Goal: Task Accomplishment & Management: Use online tool/utility

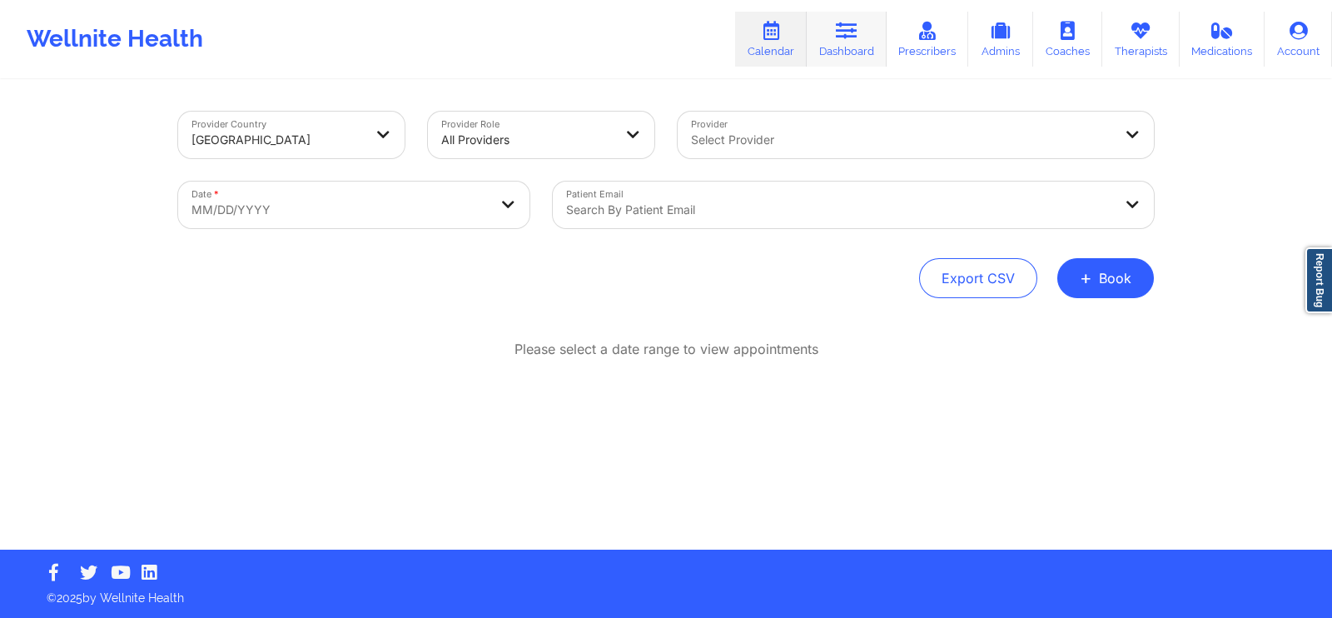
click at [860, 42] on link "Dashboard" at bounding box center [846, 39] width 80 height 55
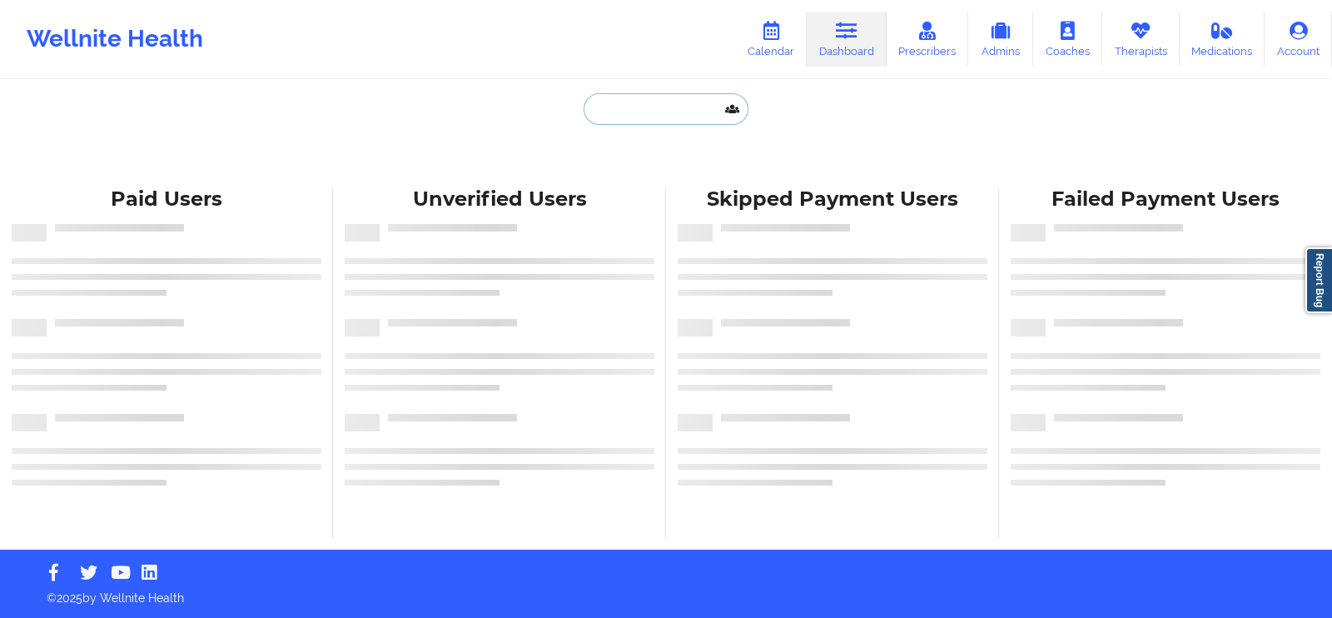
click at [672, 102] on input "text" at bounding box center [665, 109] width 165 height 32
paste input "[PERSON_NAME]"
type input "[PERSON_NAME]"
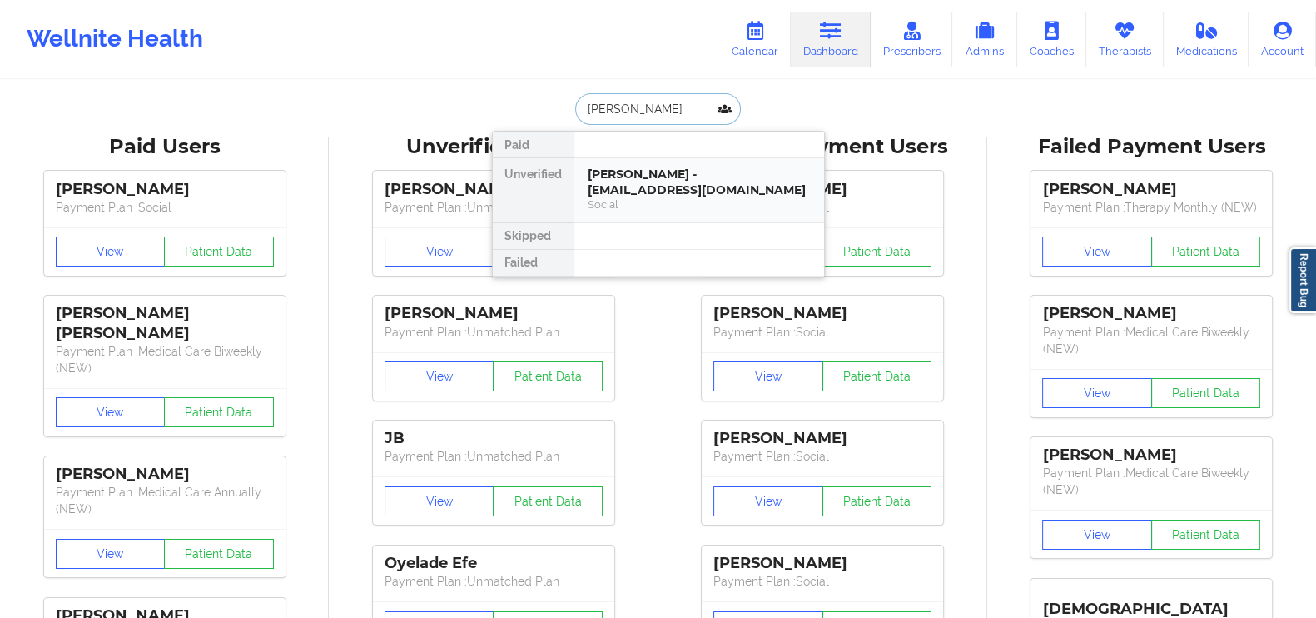
click at [657, 174] on div "[PERSON_NAME] - [EMAIL_ADDRESS][DOMAIN_NAME]" at bounding box center [699, 181] width 223 height 31
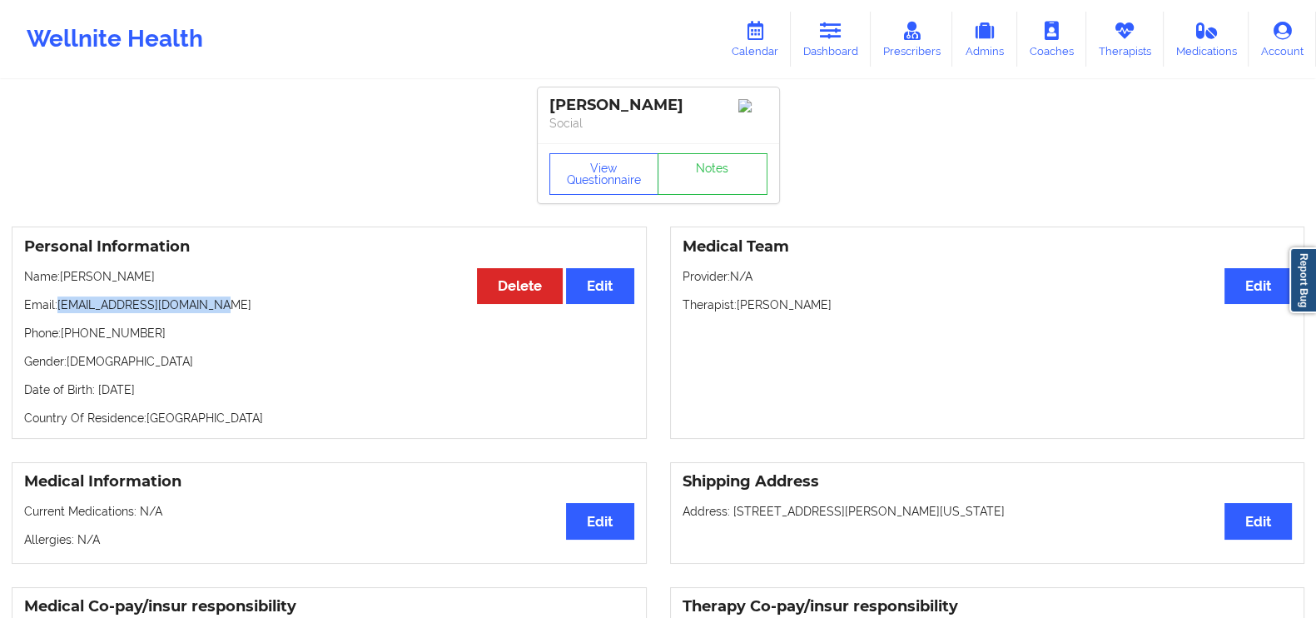
drag, startPoint x: 224, startPoint y: 310, endPoint x: 60, endPoint y: 301, distance: 164.2
click at [60, 301] on p "Email: [EMAIL_ADDRESS][DOMAIN_NAME]" at bounding box center [329, 304] width 610 height 17
copy p "[EMAIL_ADDRESS][DOMAIN_NAME]"
click at [771, 34] on link "Calendar" at bounding box center [755, 39] width 72 height 55
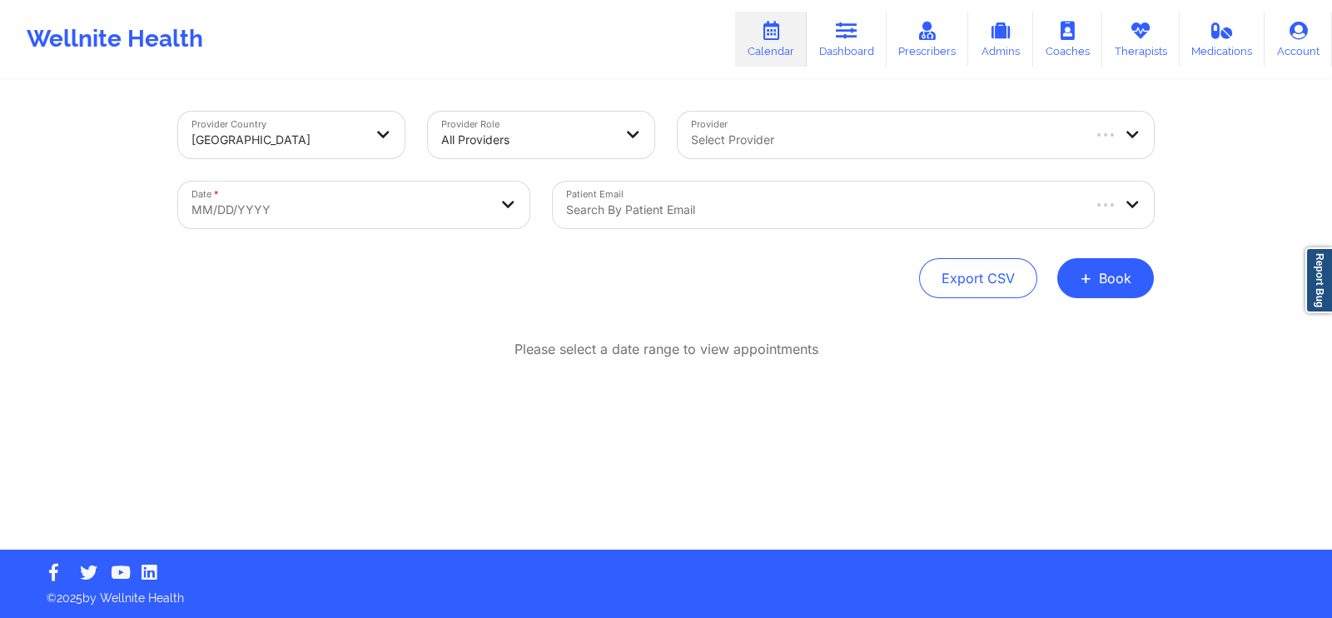
click at [702, 194] on div "Search by patient email" at bounding box center [817, 204] width 528 height 47
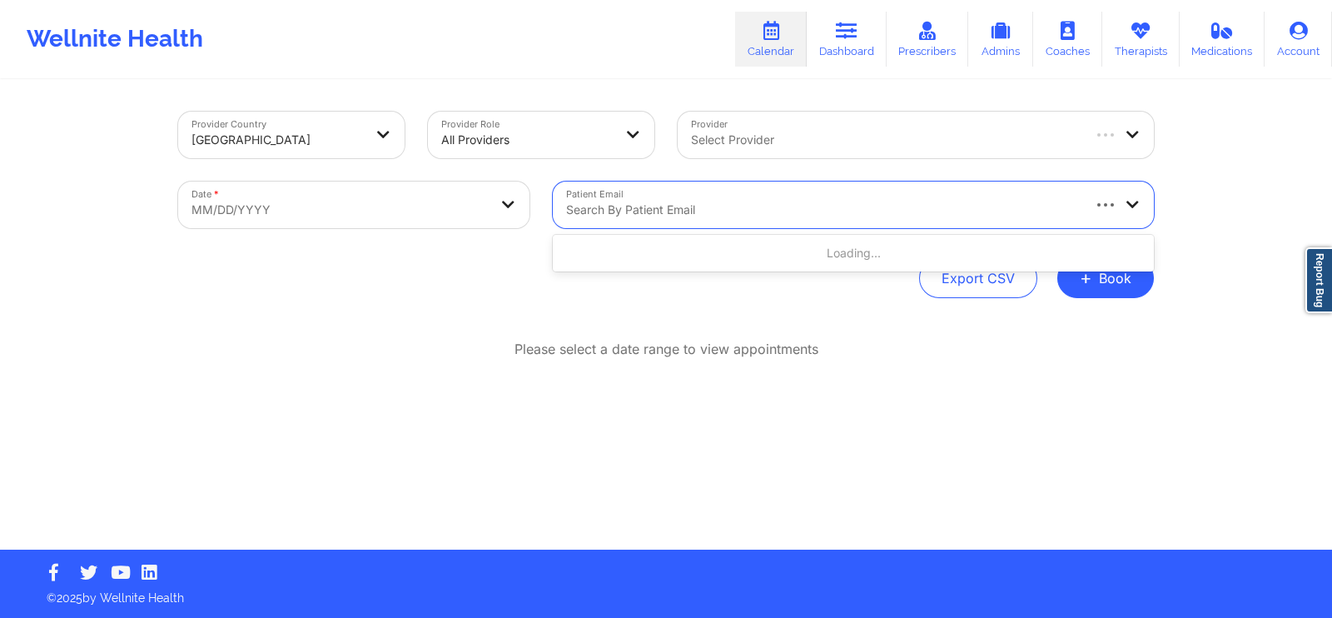
paste input "[EMAIL_ADDRESS][DOMAIN_NAME]"
type input "[EMAIL_ADDRESS][DOMAIN_NAME]"
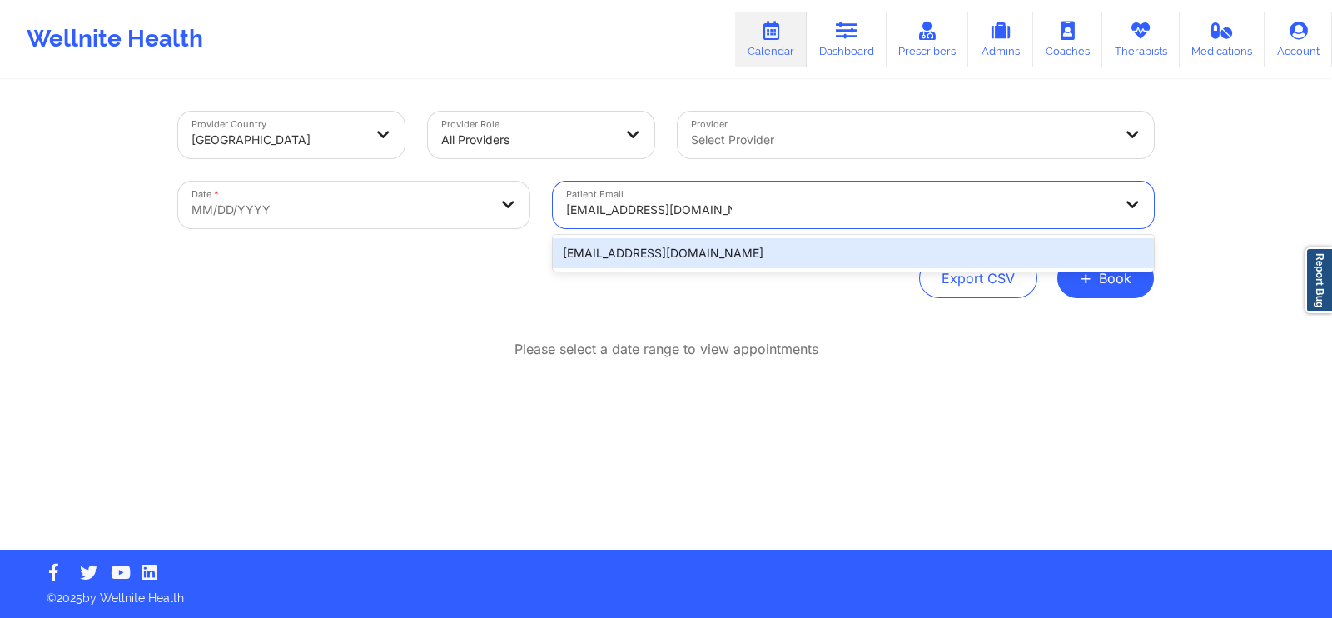
click at [742, 248] on div "[EMAIL_ADDRESS][DOMAIN_NAME]" at bounding box center [853, 253] width 601 height 30
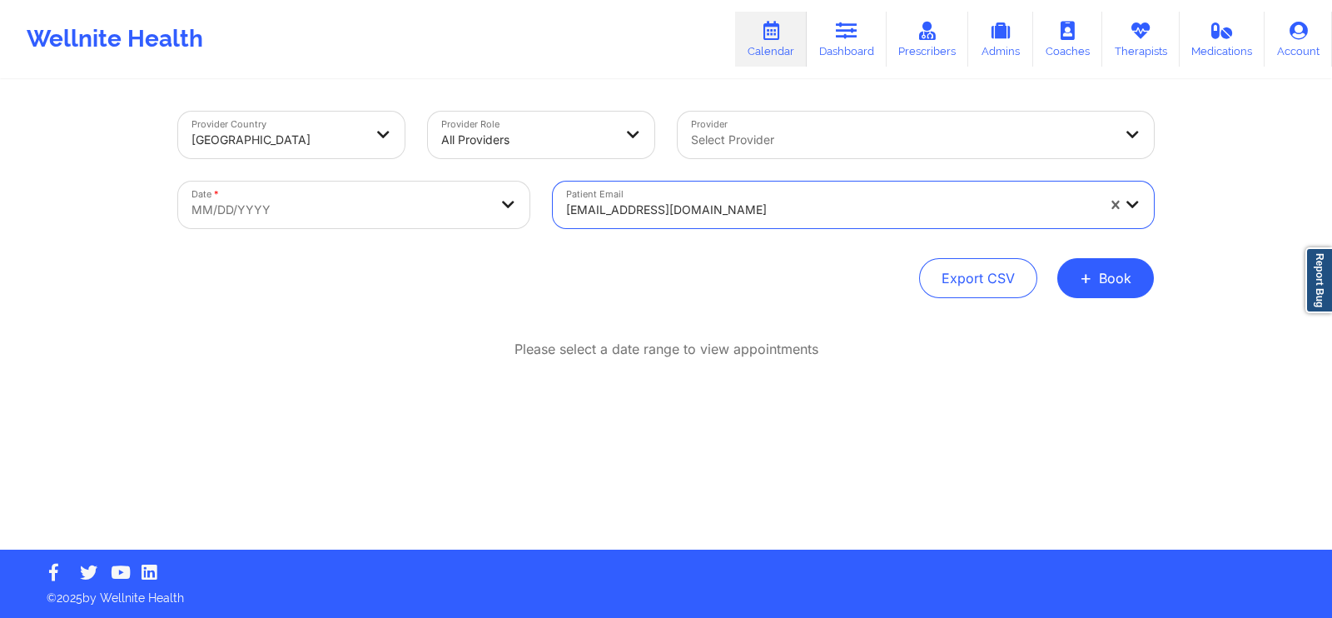
click at [419, 192] on body "Wellnite Health Calendar Dashboard Prescribers Admins Coaches Therapists Medica…" at bounding box center [666, 309] width 1332 height 618
select select "2025-8"
select select "2025-9"
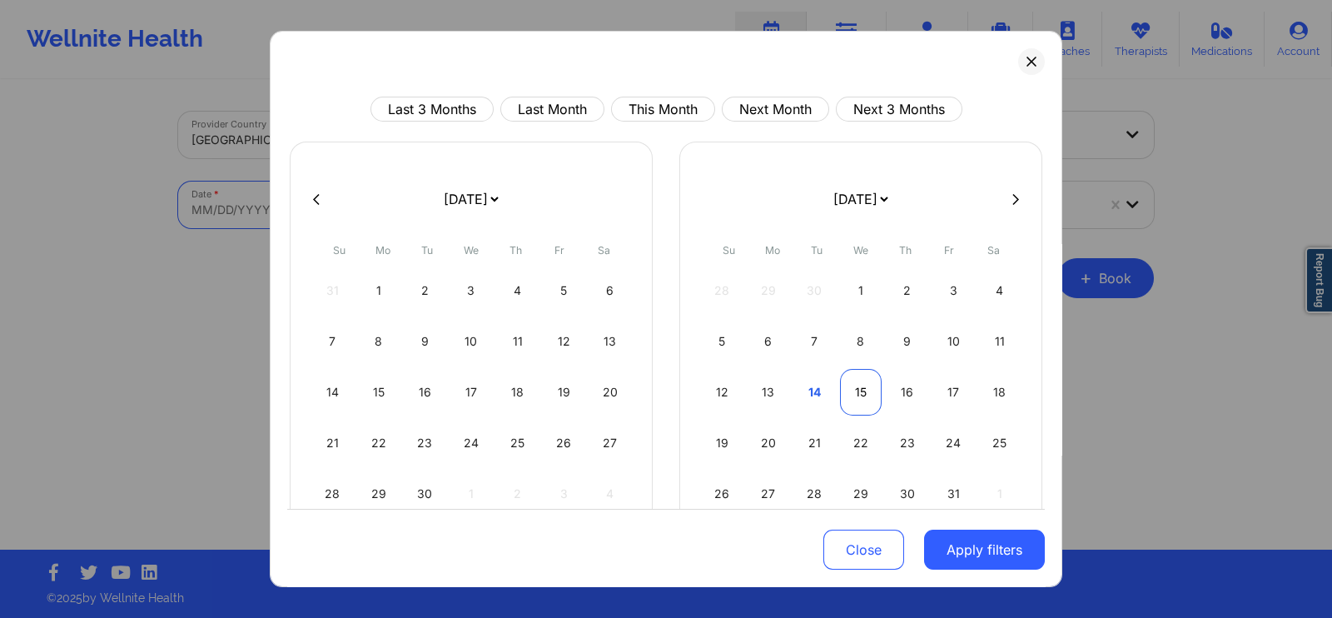
click at [855, 389] on div "15" at bounding box center [861, 392] width 42 height 47
select select "2025-9"
select select "2025-10"
select select "2025-9"
select select "2025-10"
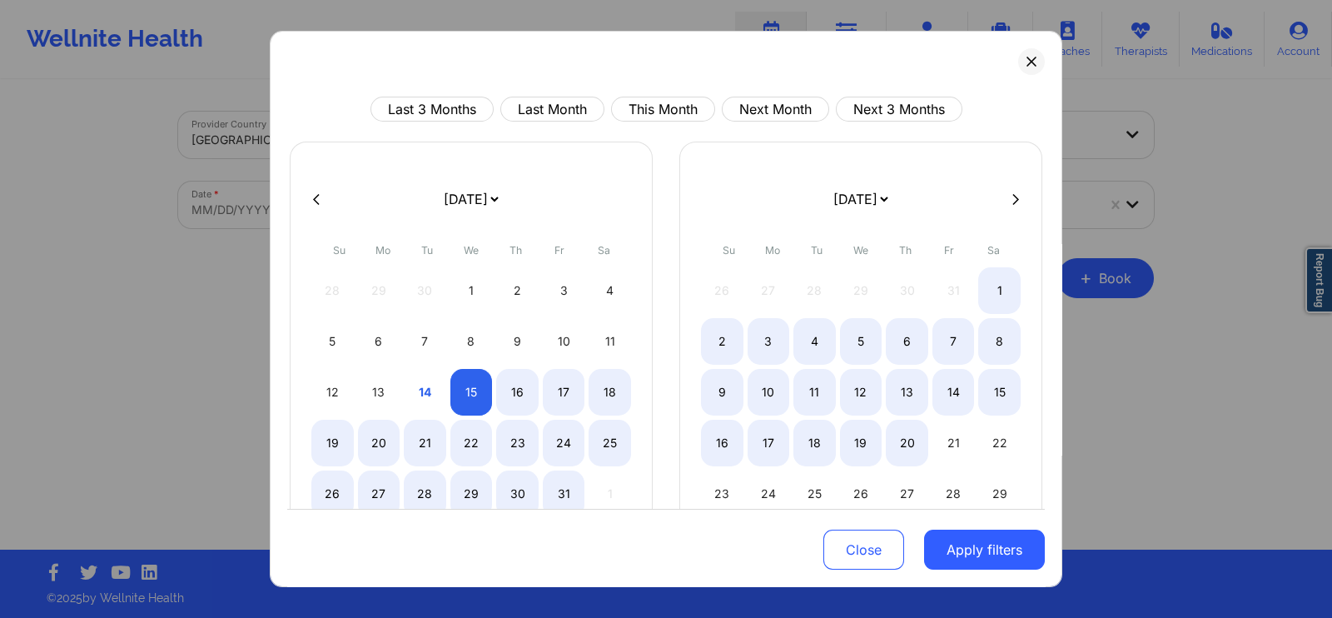
select select "2025-9"
select select "2025-10"
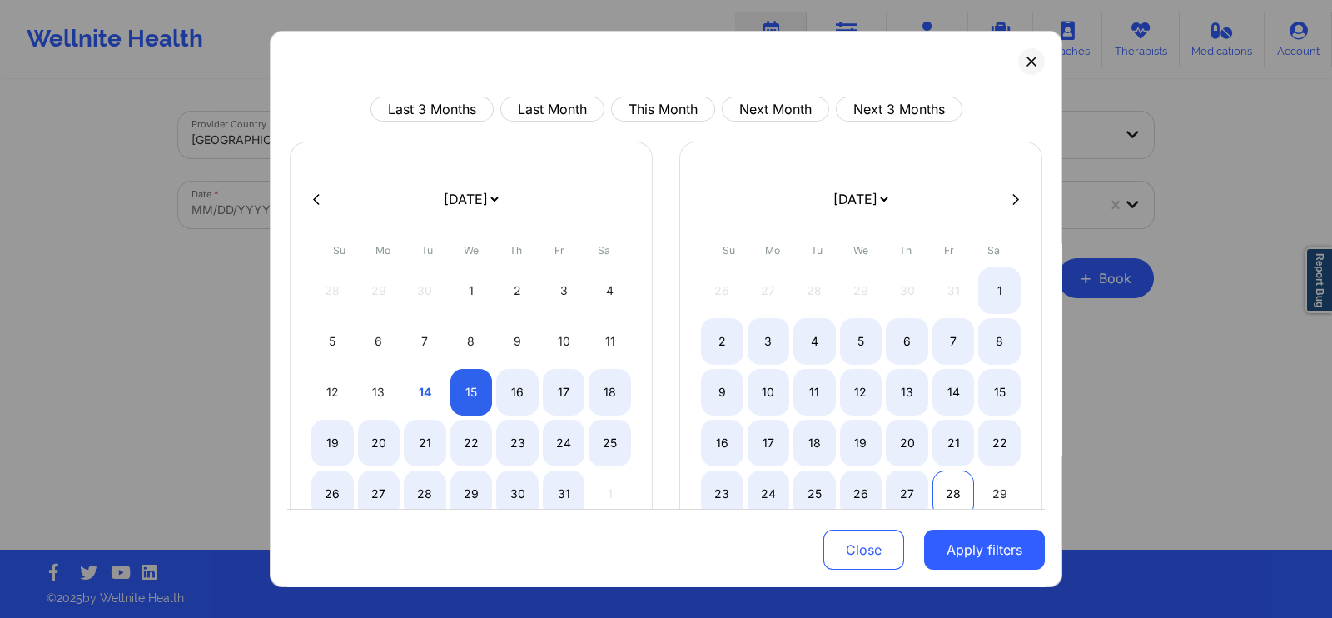
select select "2025-9"
select select "2025-10"
click at [957, 539] on button "Apply filters" at bounding box center [984, 549] width 121 height 40
click at [957, 550] on button "Apply filters" at bounding box center [984, 549] width 121 height 40
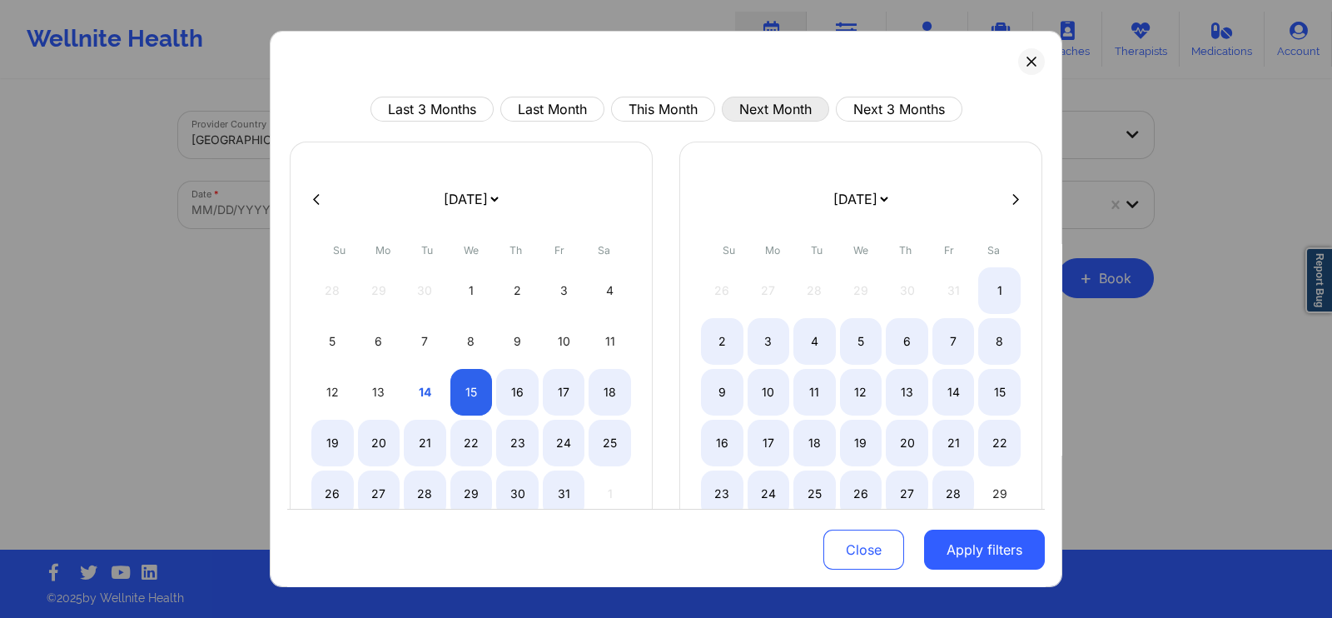
select select "2025-9"
select select "2025-10"
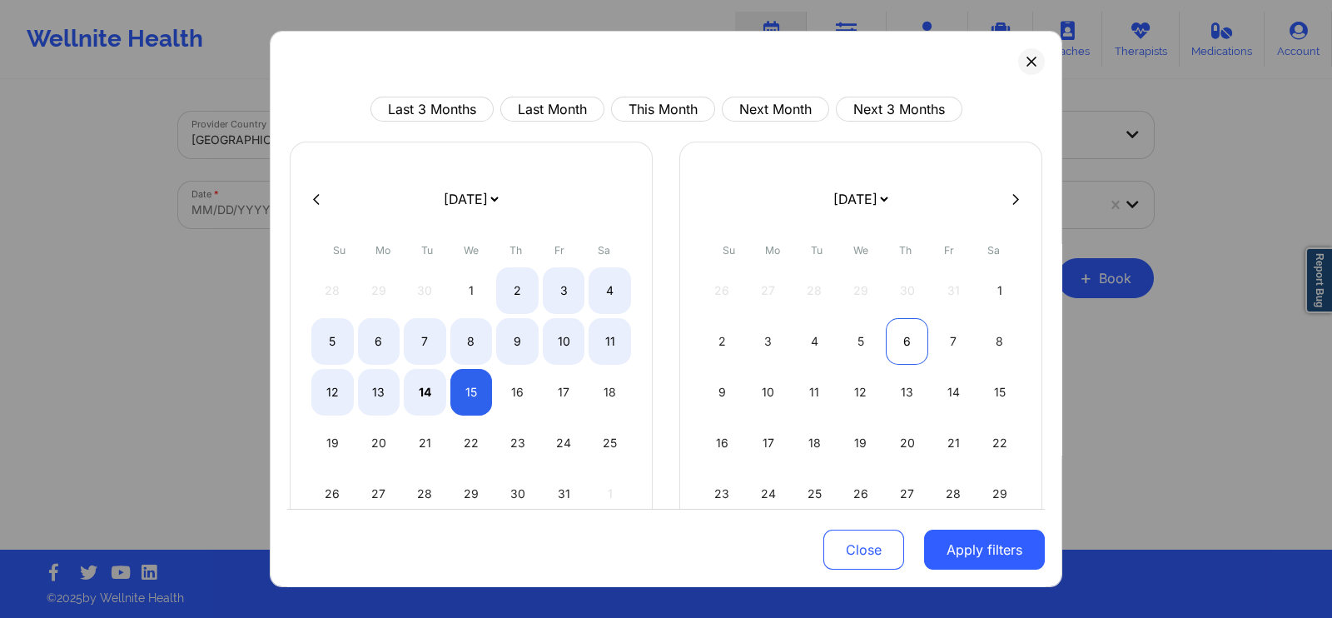
select select "2025-9"
select select "2025-10"
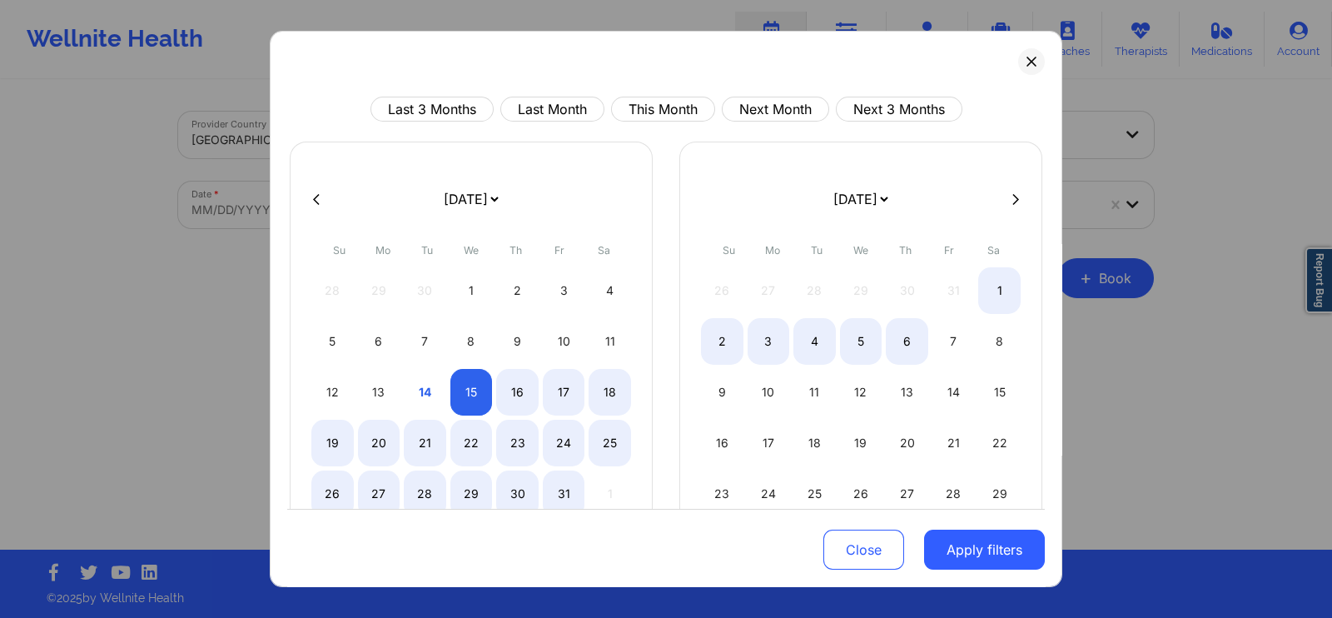
select select "2025-9"
select select "2025-10"
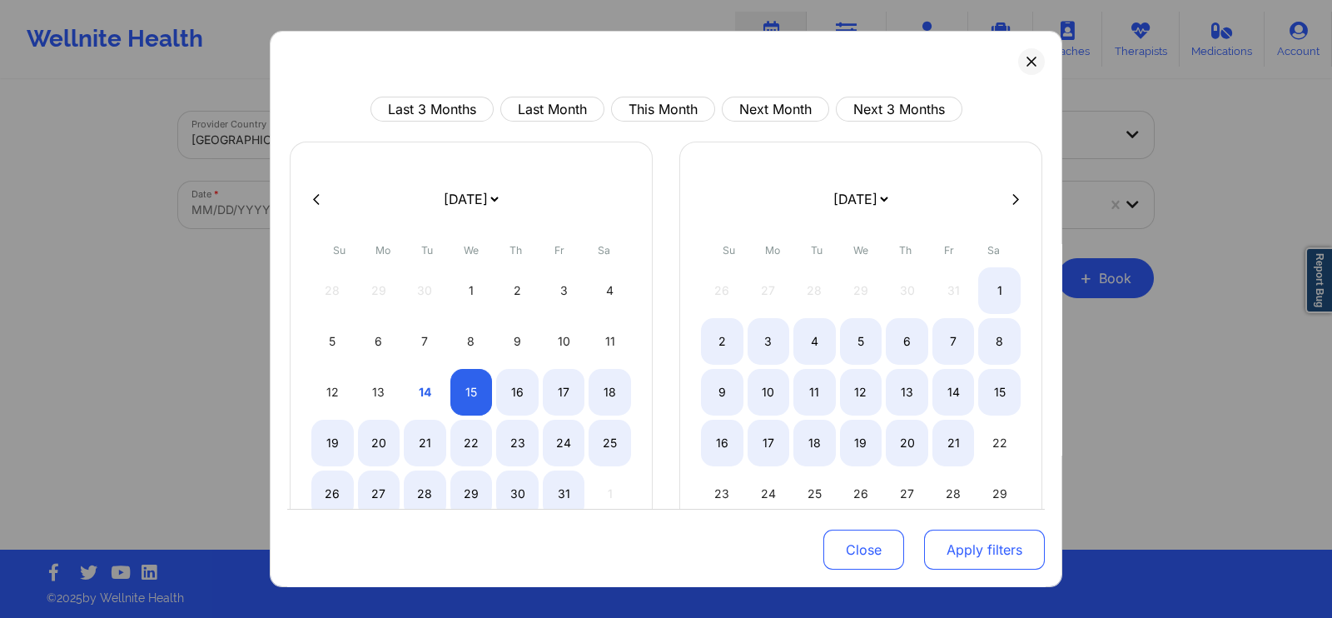
click at [978, 555] on button "Apply filters" at bounding box center [984, 549] width 121 height 40
click at [966, 558] on button "Apply filters" at bounding box center [984, 549] width 121 height 40
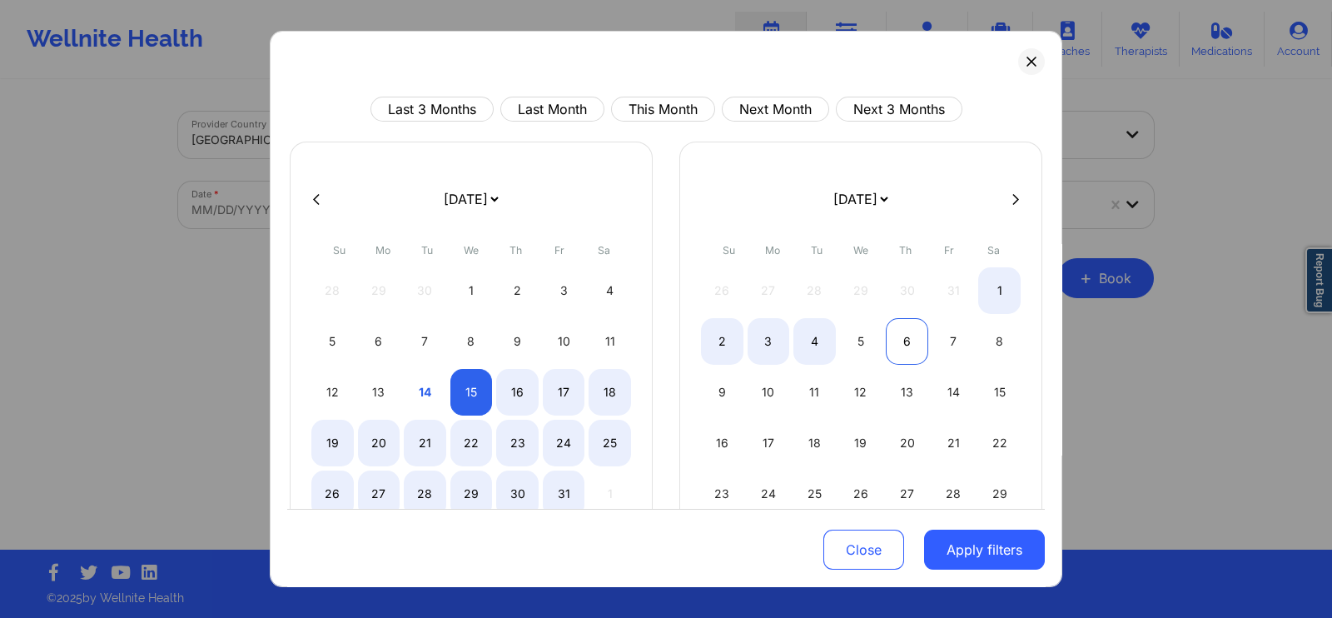
select select "2025-9"
select select "2025-10"
click at [915, 336] on div "6" at bounding box center [906, 341] width 42 height 47
select select "2025-9"
select select "2025-10"
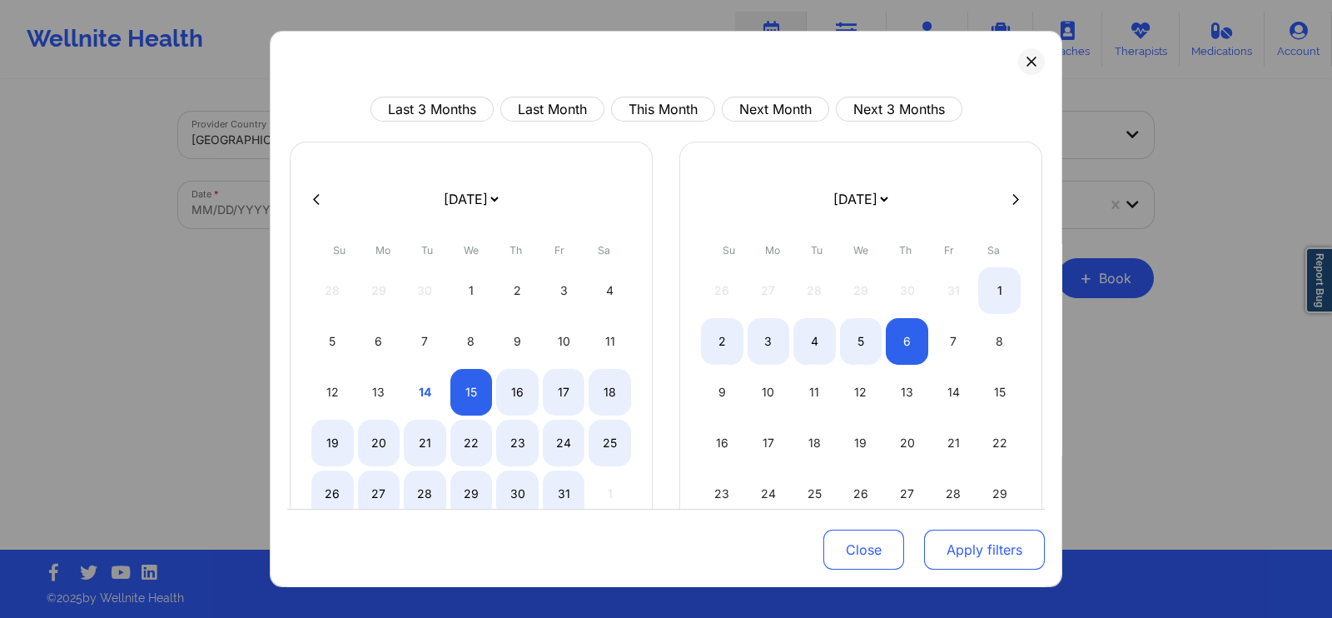
click at [971, 551] on button "Apply filters" at bounding box center [984, 549] width 121 height 40
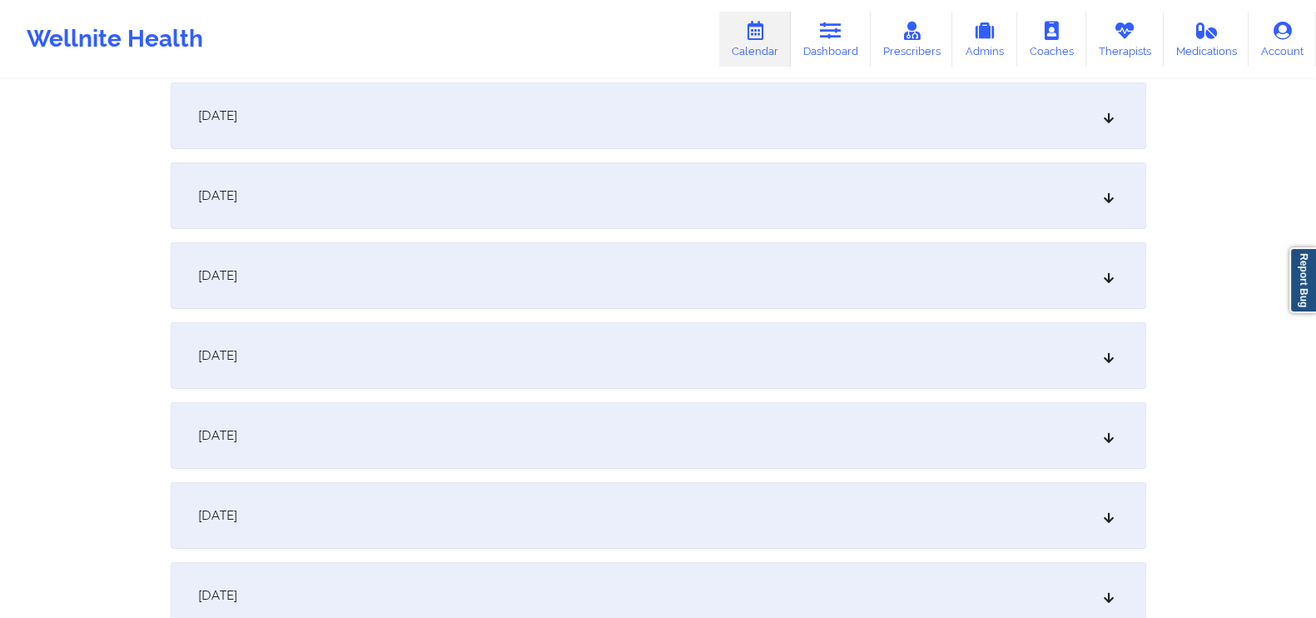
scroll to position [257, 0]
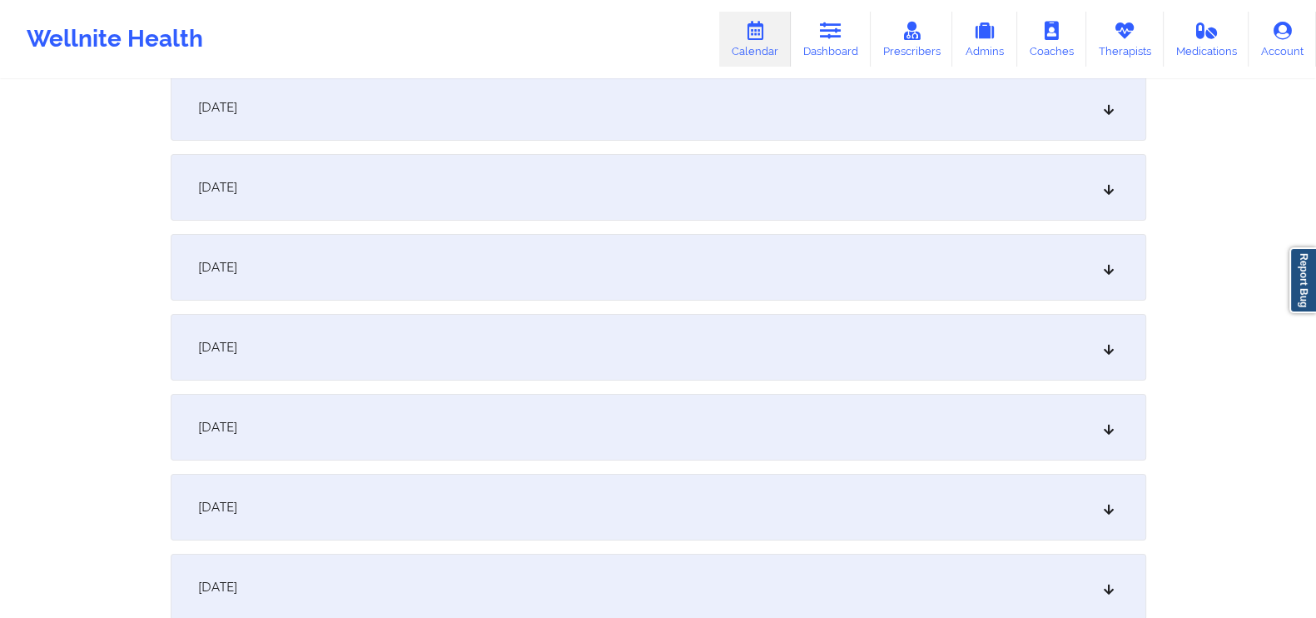
click at [1073, 270] on div "[DATE]" at bounding box center [658, 267] width 975 height 67
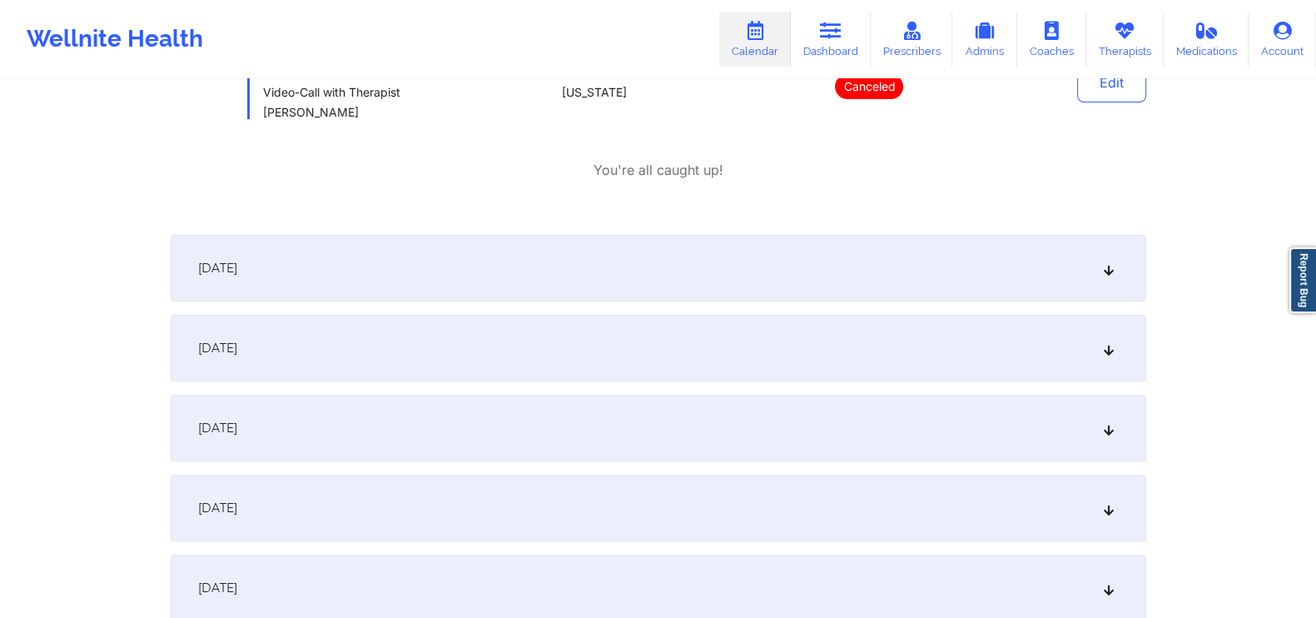
scroll to position [665, 0]
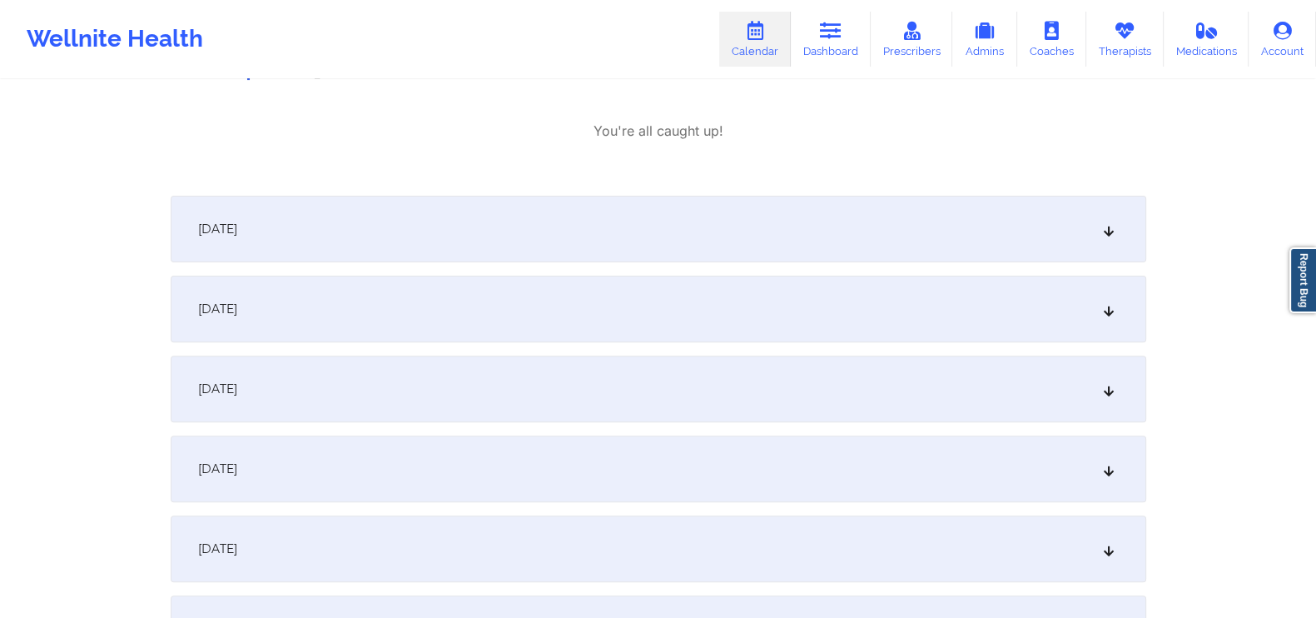
click at [1104, 306] on icon at bounding box center [1108, 309] width 14 height 12
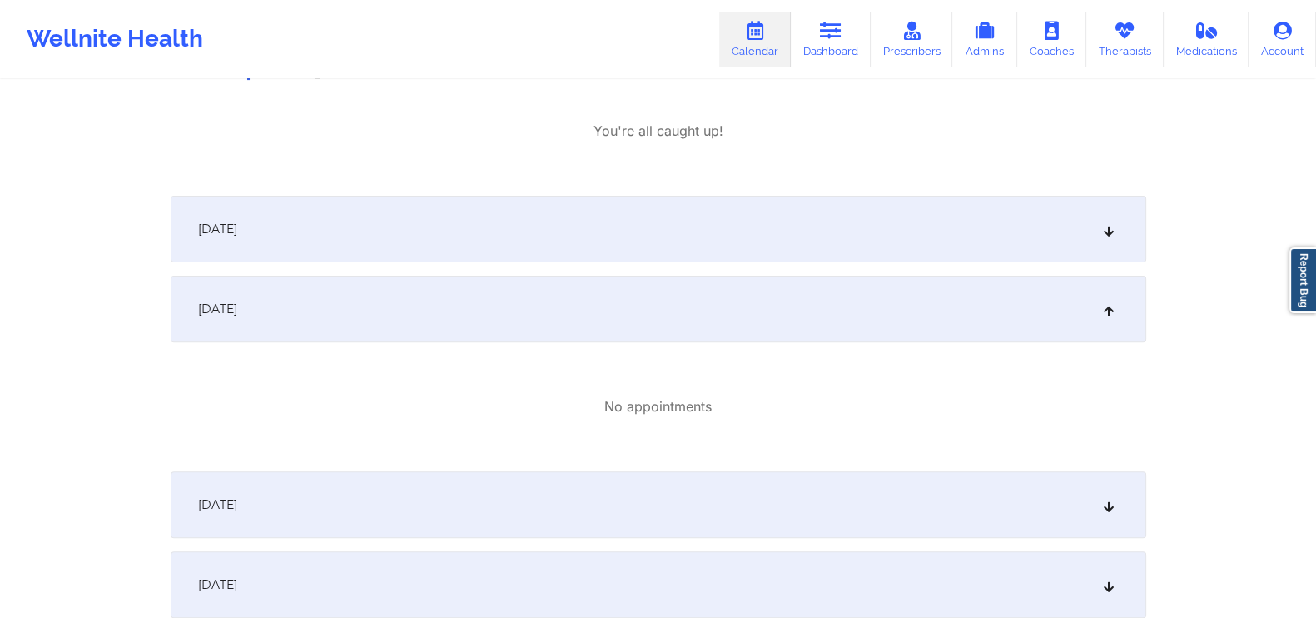
click at [1109, 238] on div "[DATE]" at bounding box center [658, 229] width 975 height 67
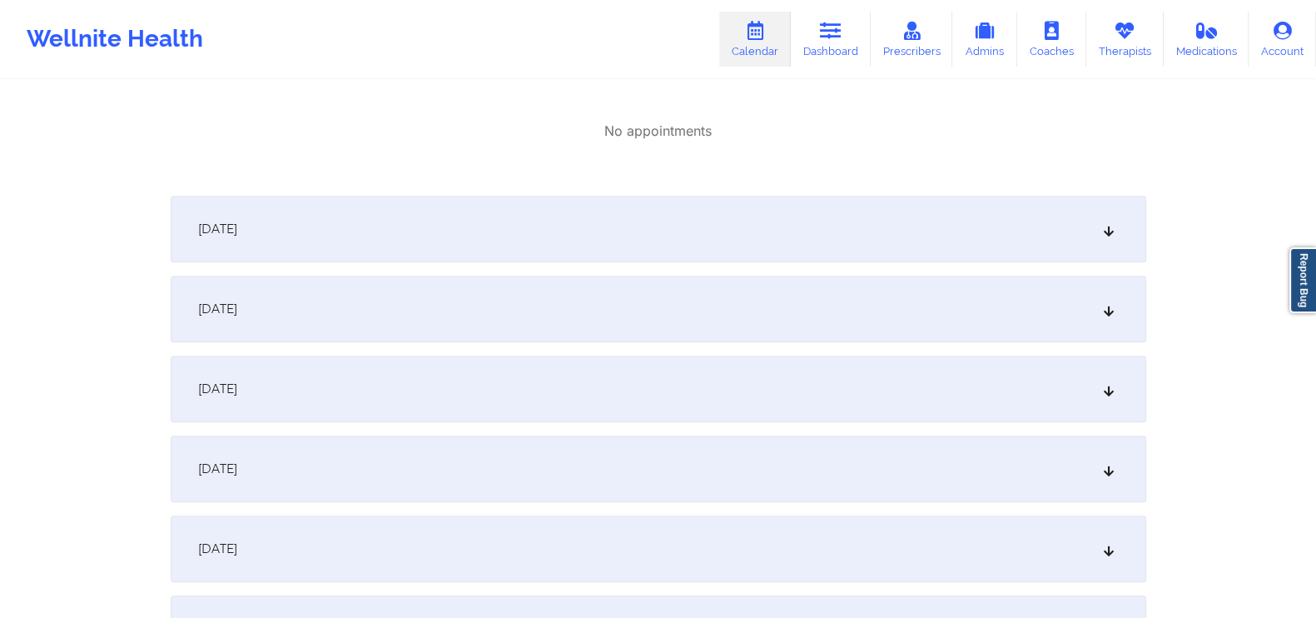
scroll to position [1110, 0]
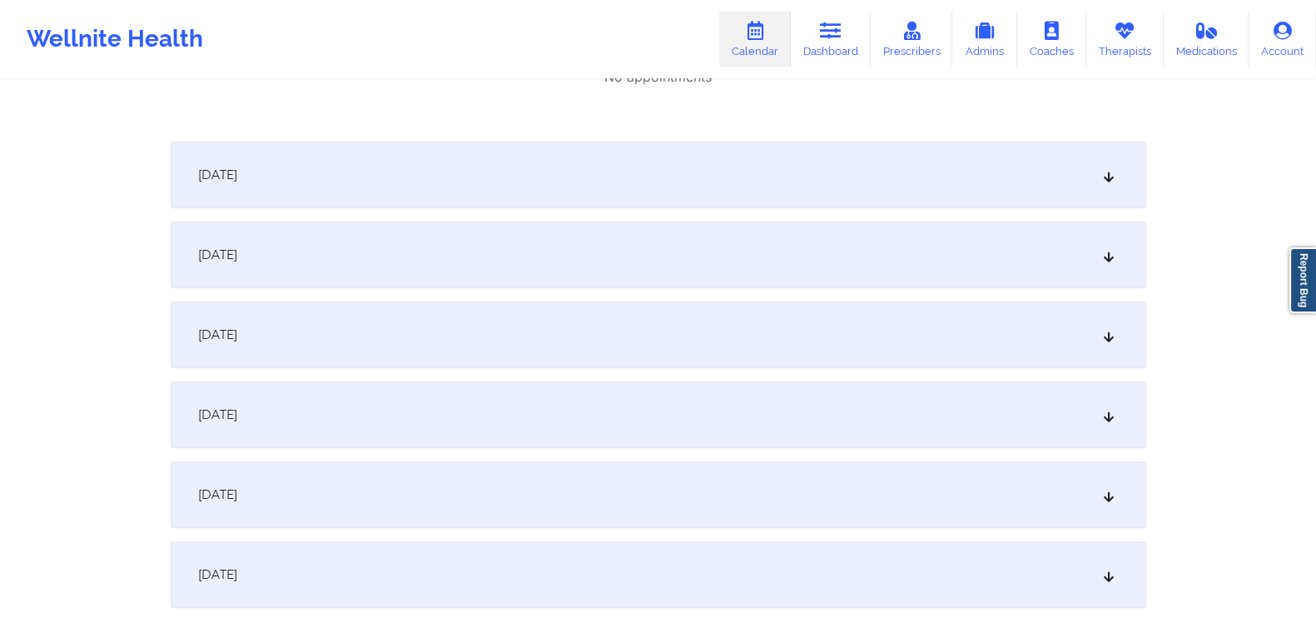
click at [1112, 196] on div "[DATE]" at bounding box center [658, 174] width 975 height 67
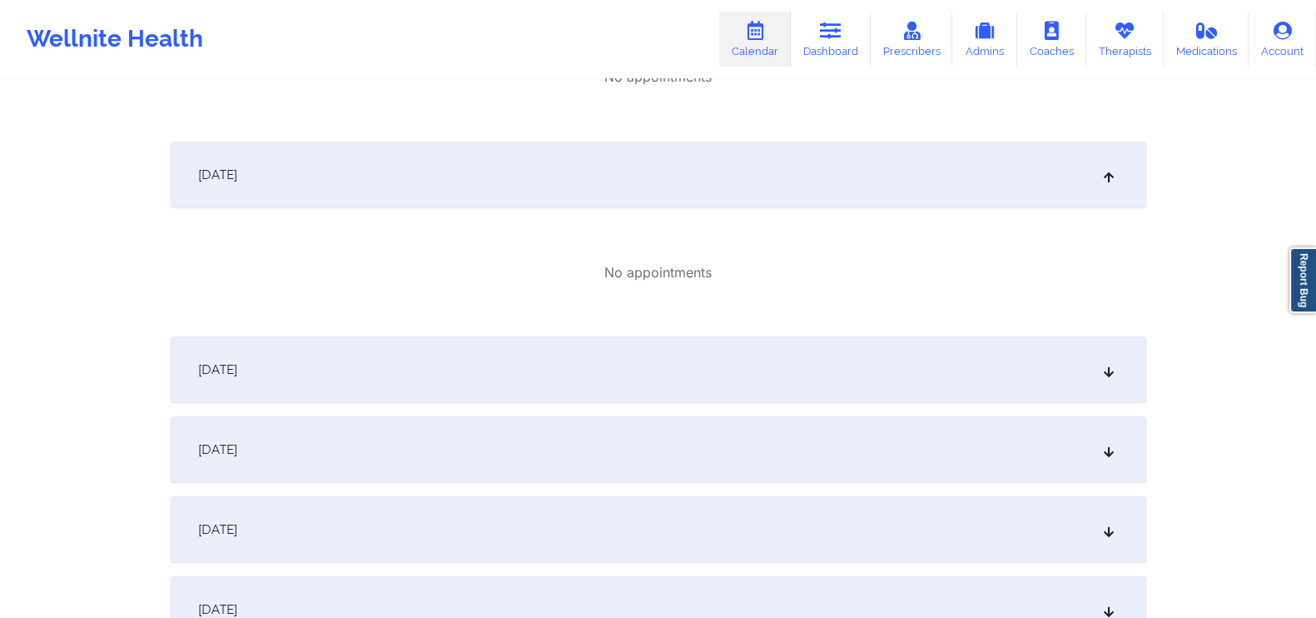
click at [1067, 393] on div "[DATE]" at bounding box center [658, 369] width 975 height 67
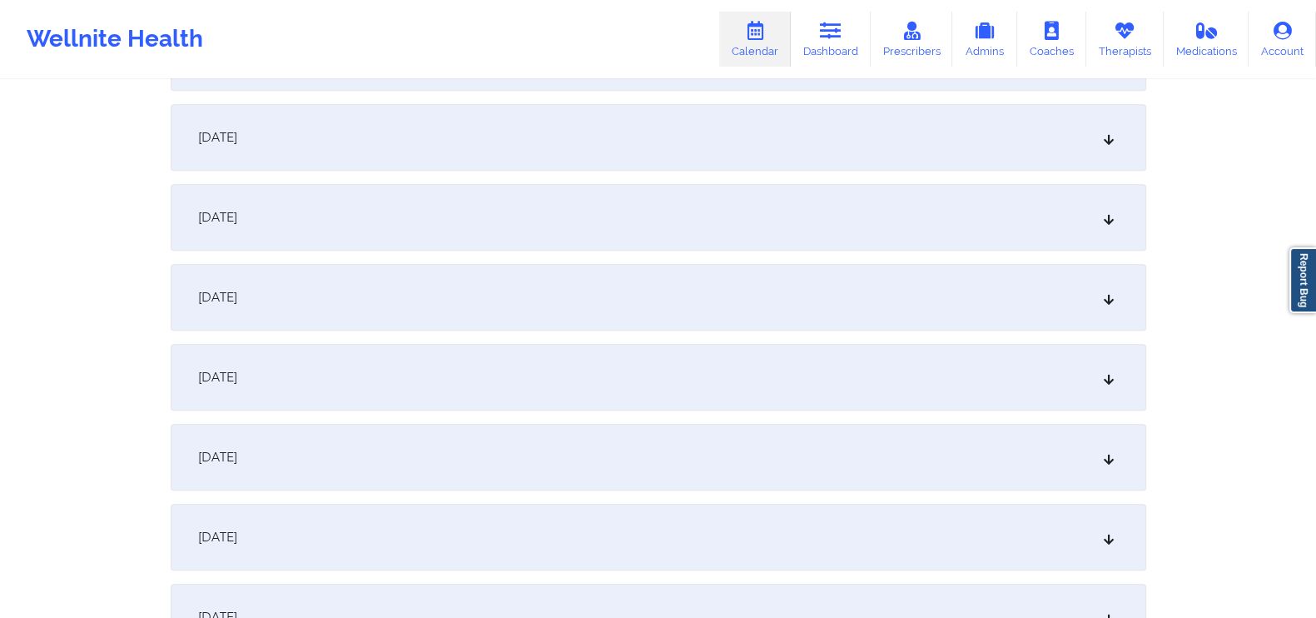
scroll to position [1624, 0]
click at [1082, 139] on div "[DATE]" at bounding box center [658, 130] width 975 height 67
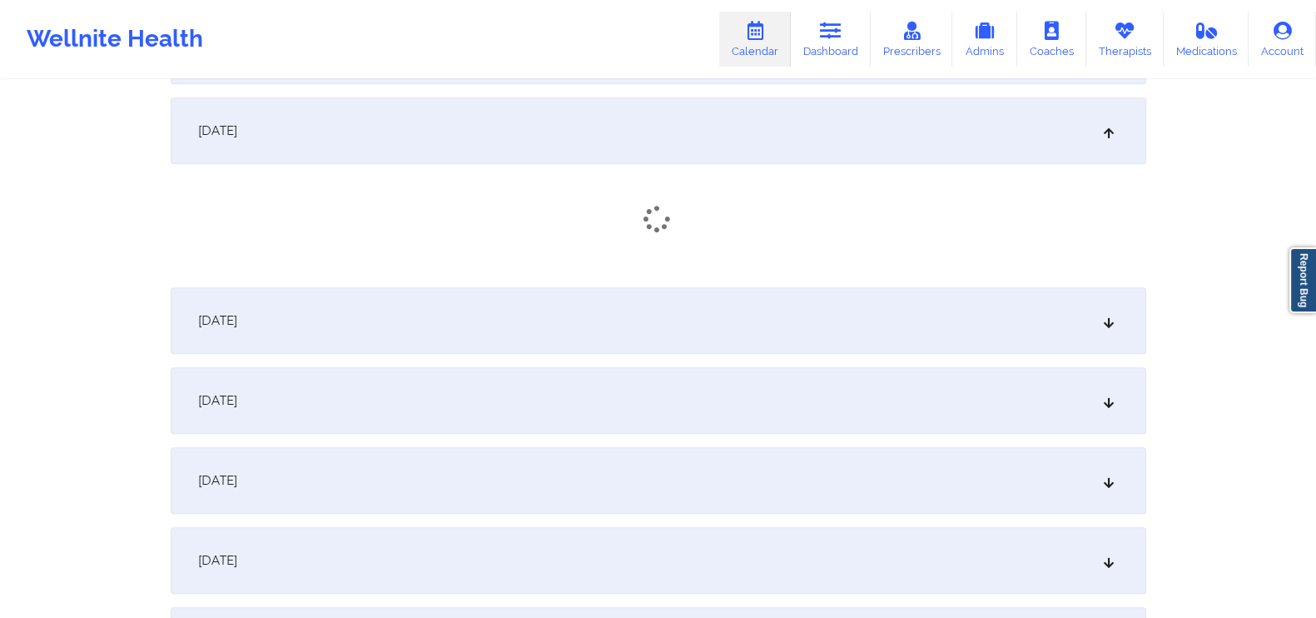
click at [1077, 312] on div "[DATE]" at bounding box center [658, 320] width 975 height 67
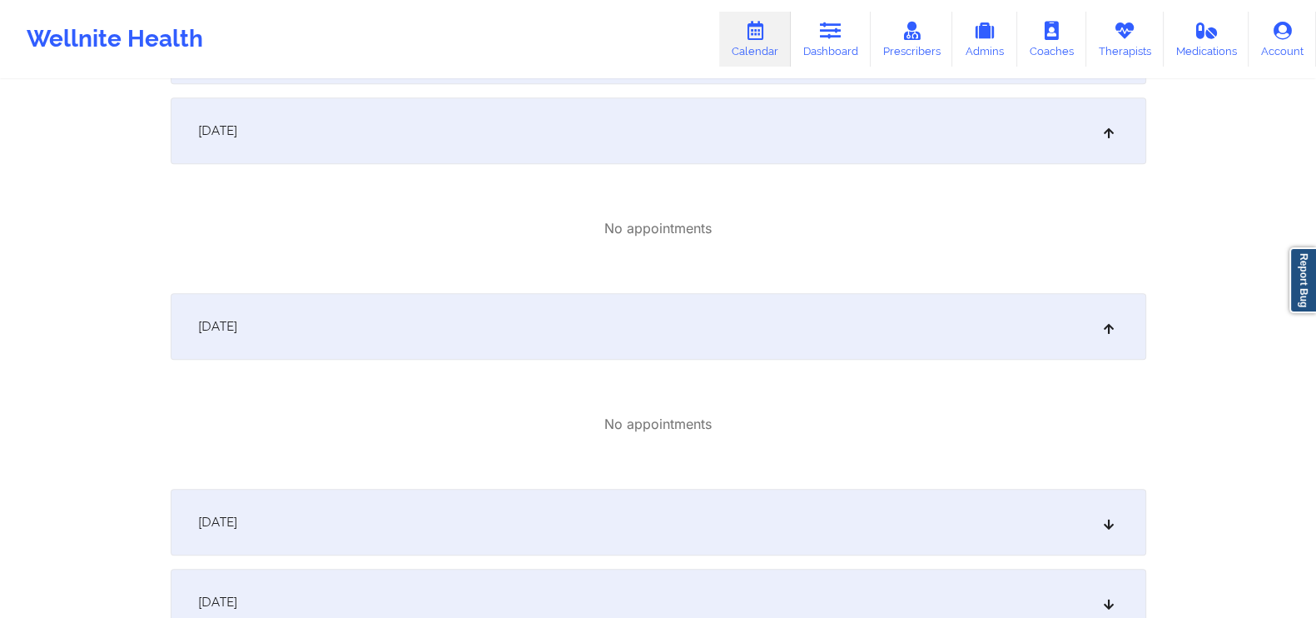
click at [1048, 512] on div "[DATE]" at bounding box center [658, 522] width 975 height 67
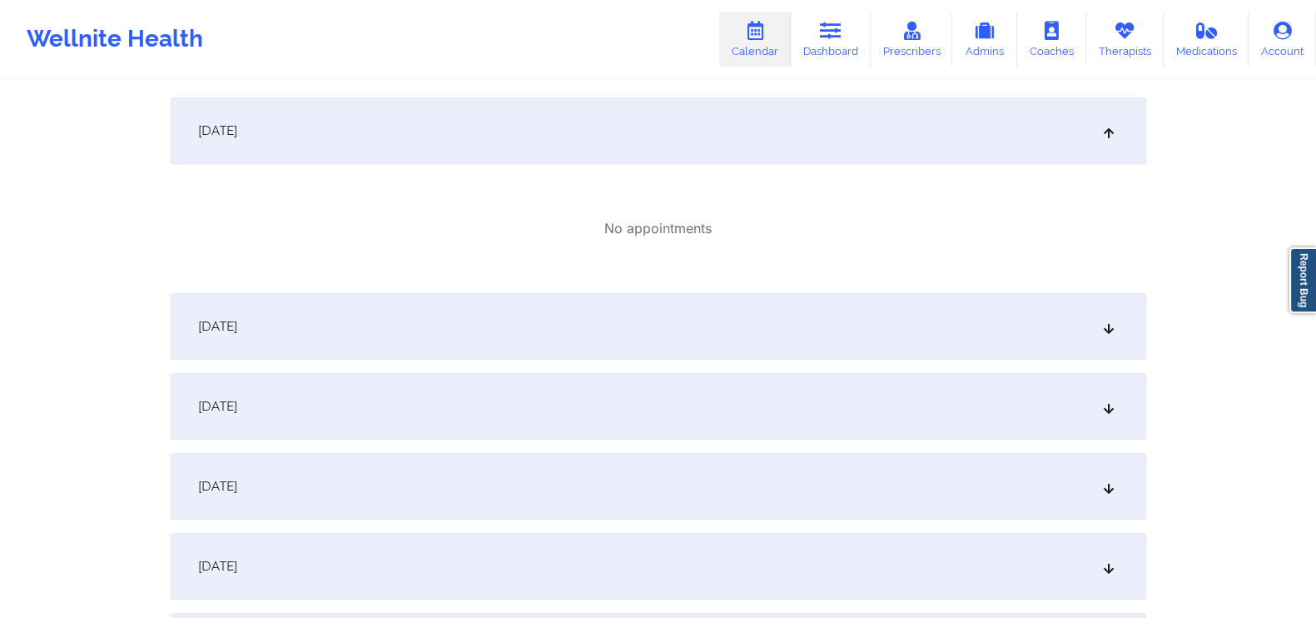
scroll to position [2153, 0]
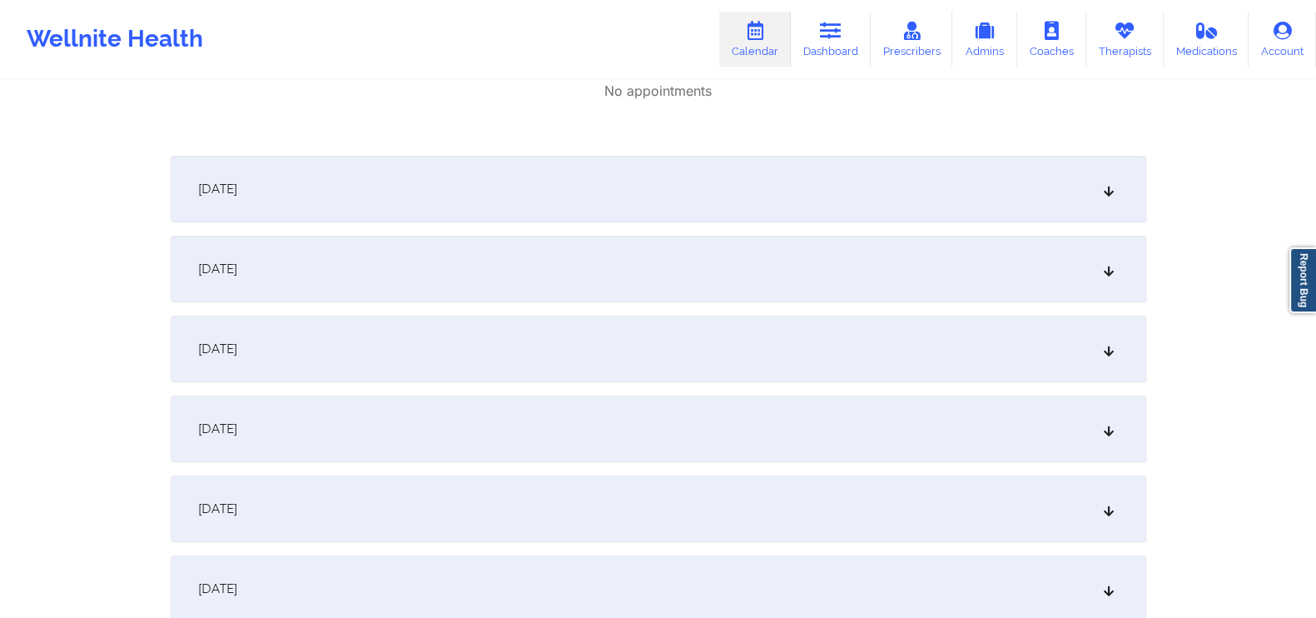
click at [1060, 207] on div "[DATE]" at bounding box center [658, 189] width 975 height 67
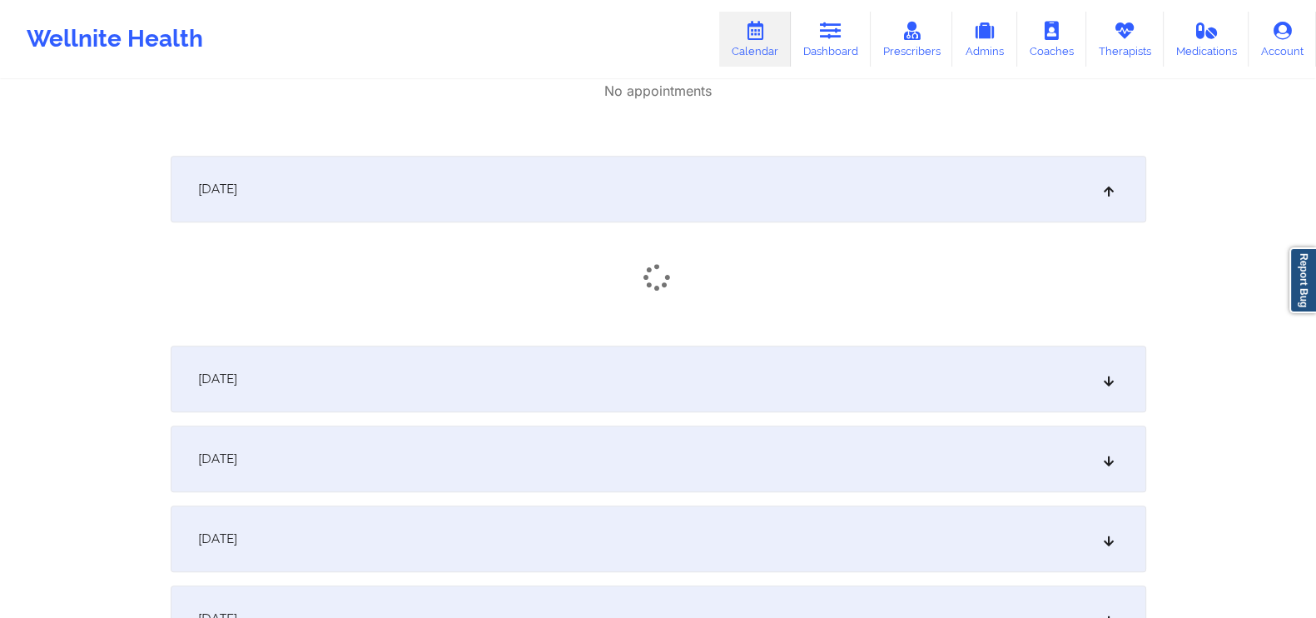
click at [1051, 364] on div "[DATE]" at bounding box center [658, 378] width 975 height 67
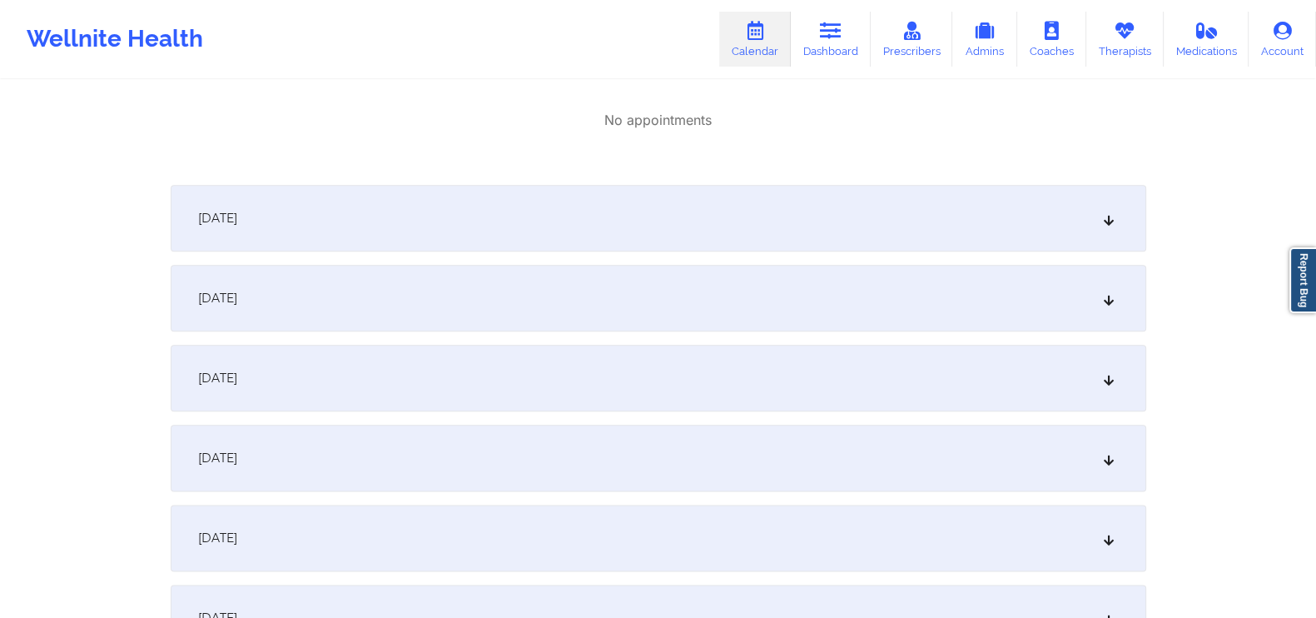
scroll to position [2558, 0]
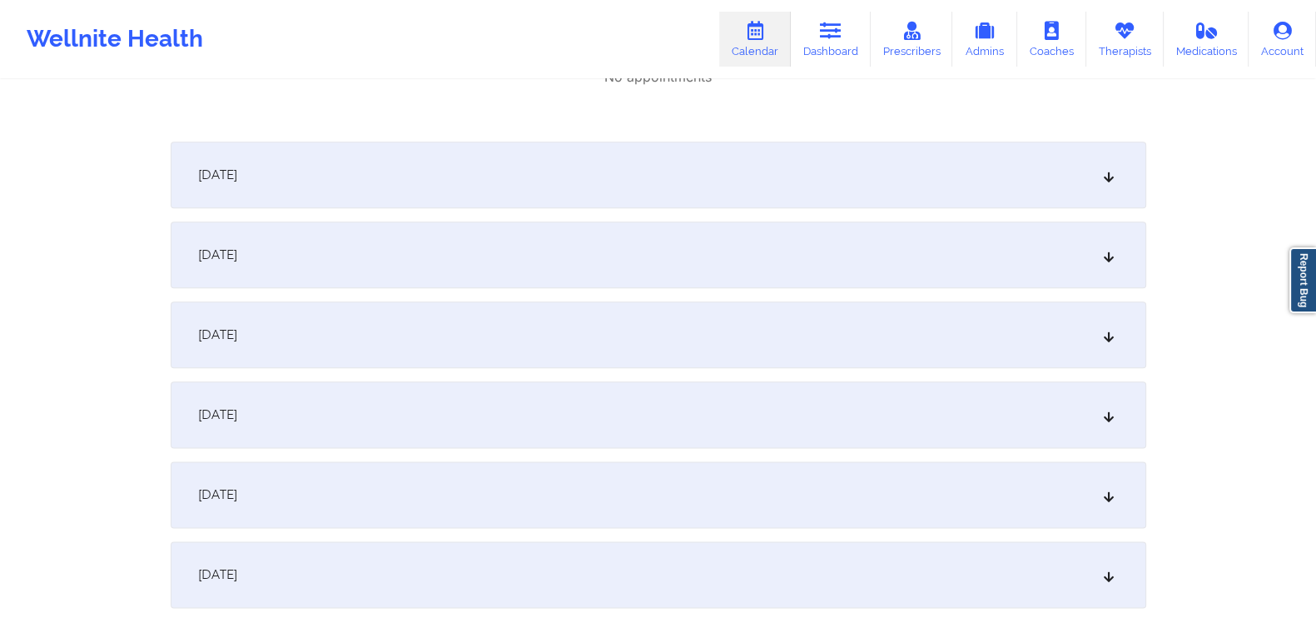
click at [997, 174] on div "[DATE]" at bounding box center [658, 174] width 975 height 67
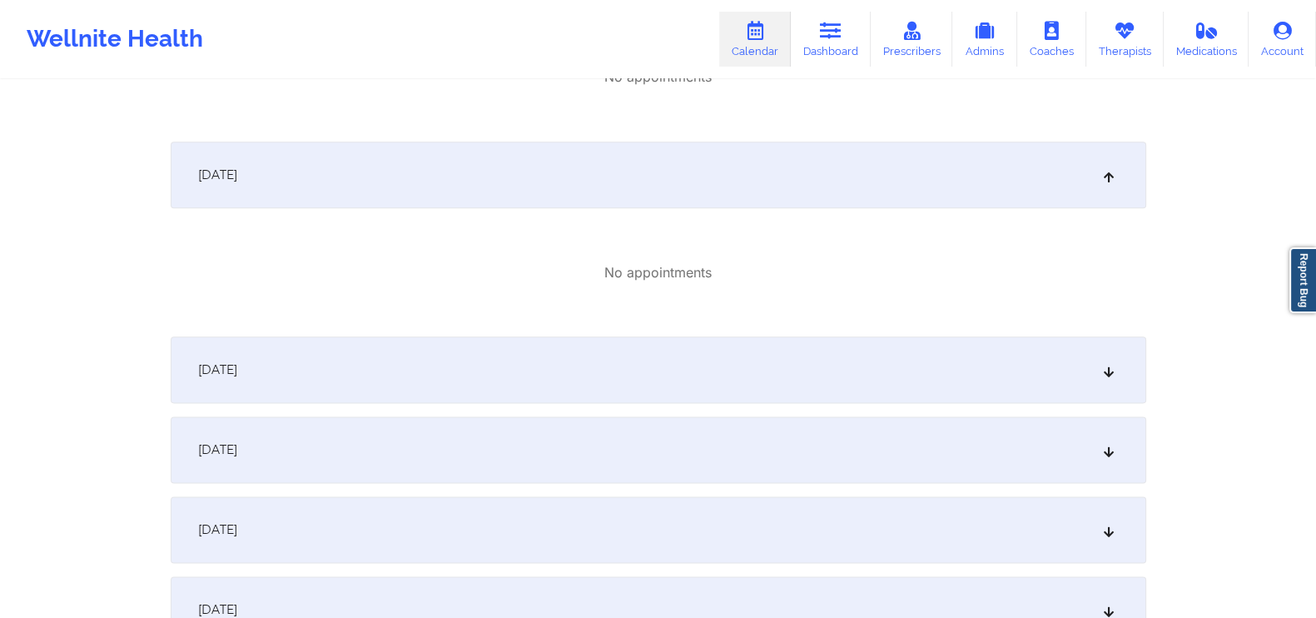
click at [1025, 355] on div "[DATE]" at bounding box center [658, 369] width 975 height 67
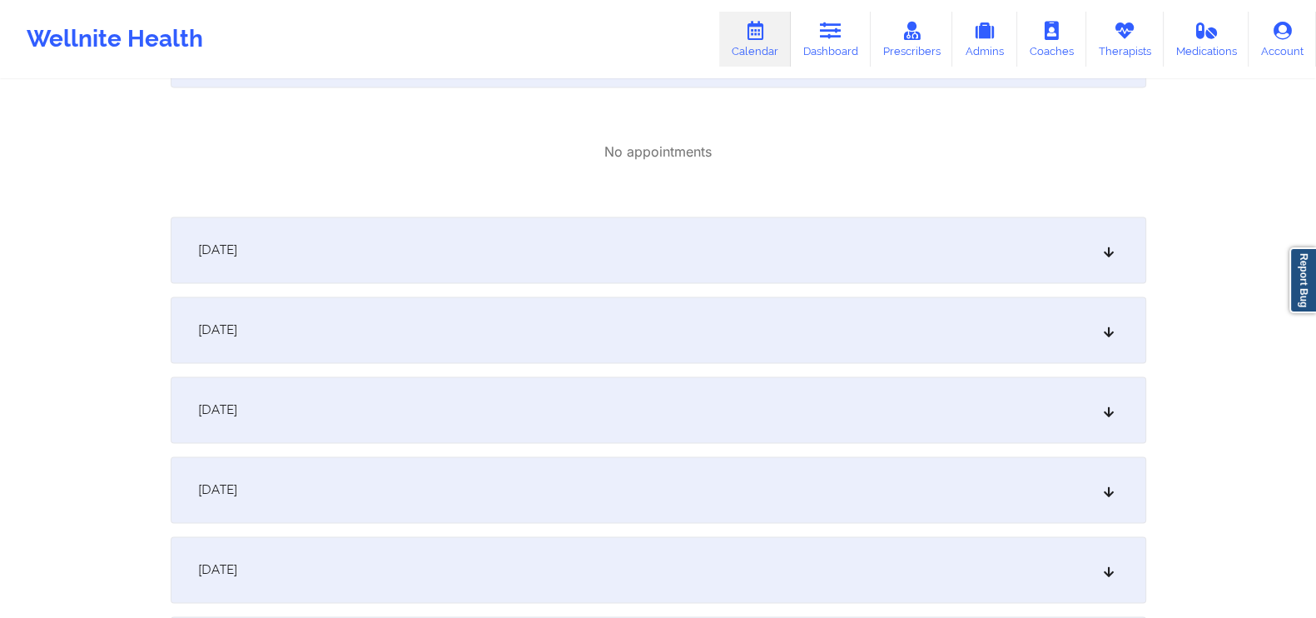
scroll to position [2879, 0]
click at [1120, 333] on div "[DATE]" at bounding box center [658, 324] width 975 height 67
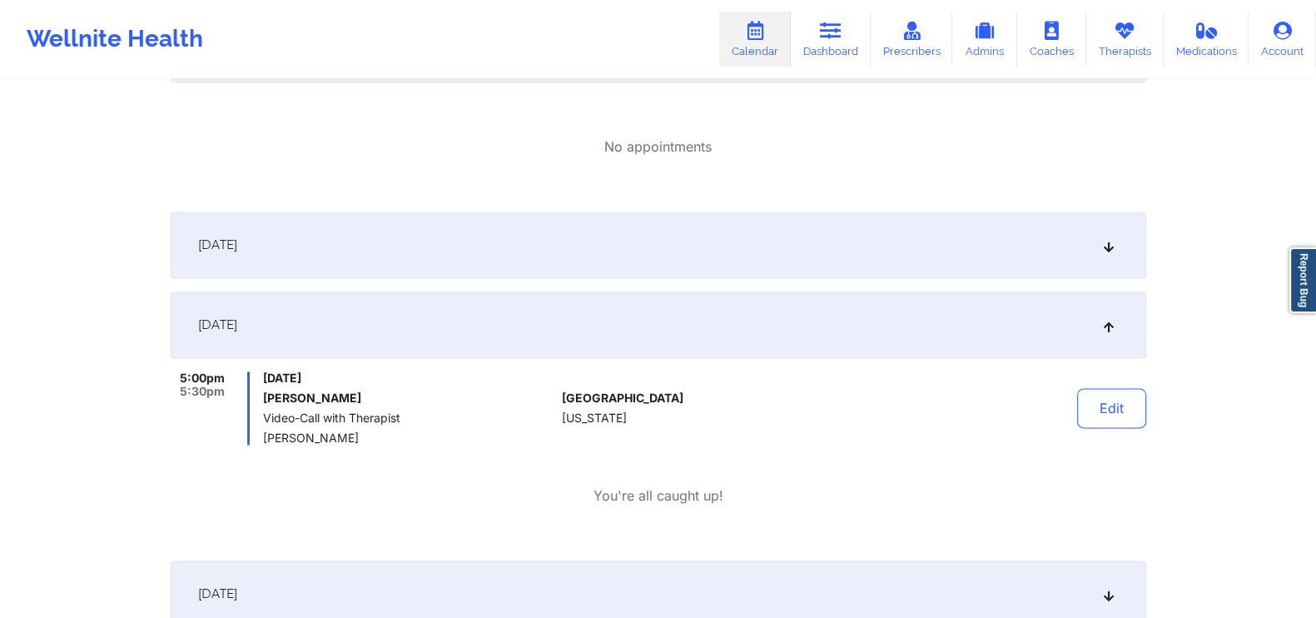
click at [1108, 252] on div "[DATE]" at bounding box center [658, 244] width 975 height 67
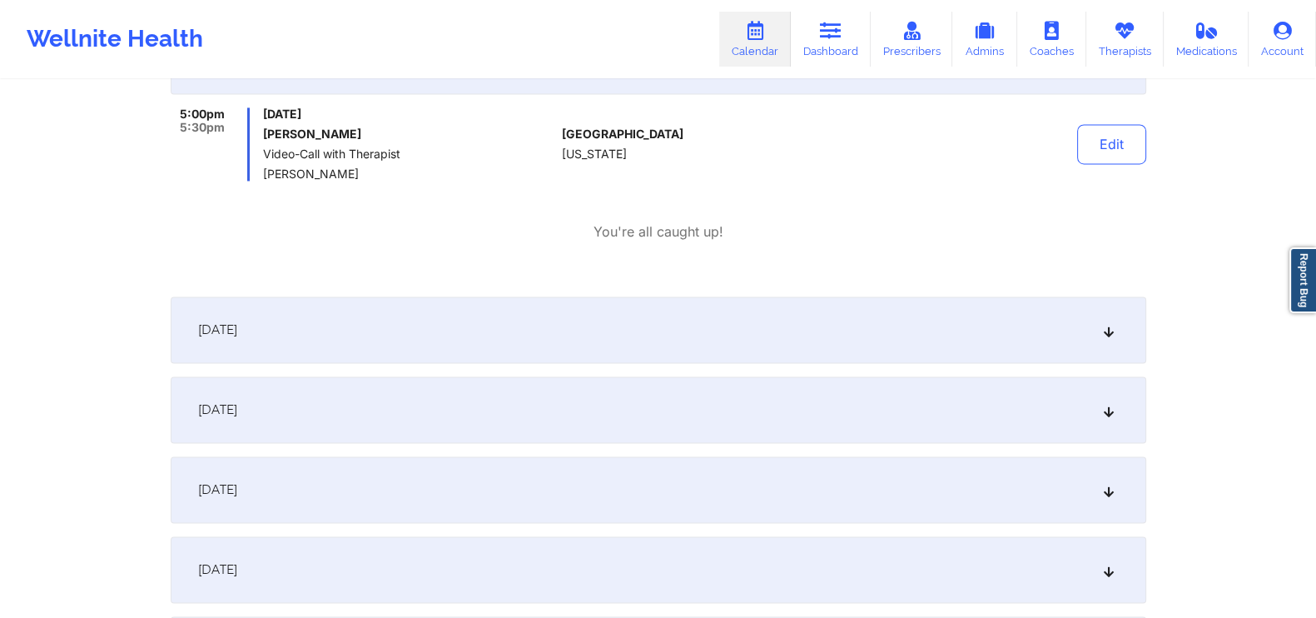
scroll to position [3248, 0]
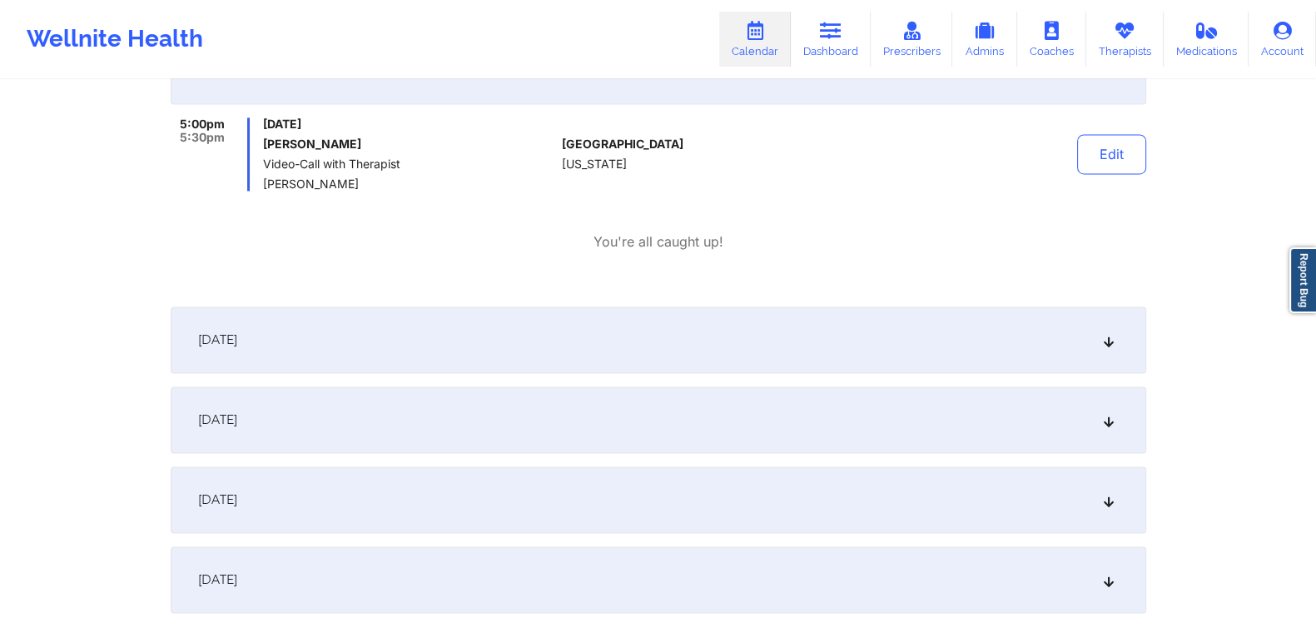
click at [1041, 364] on div "[DATE]" at bounding box center [658, 339] width 975 height 67
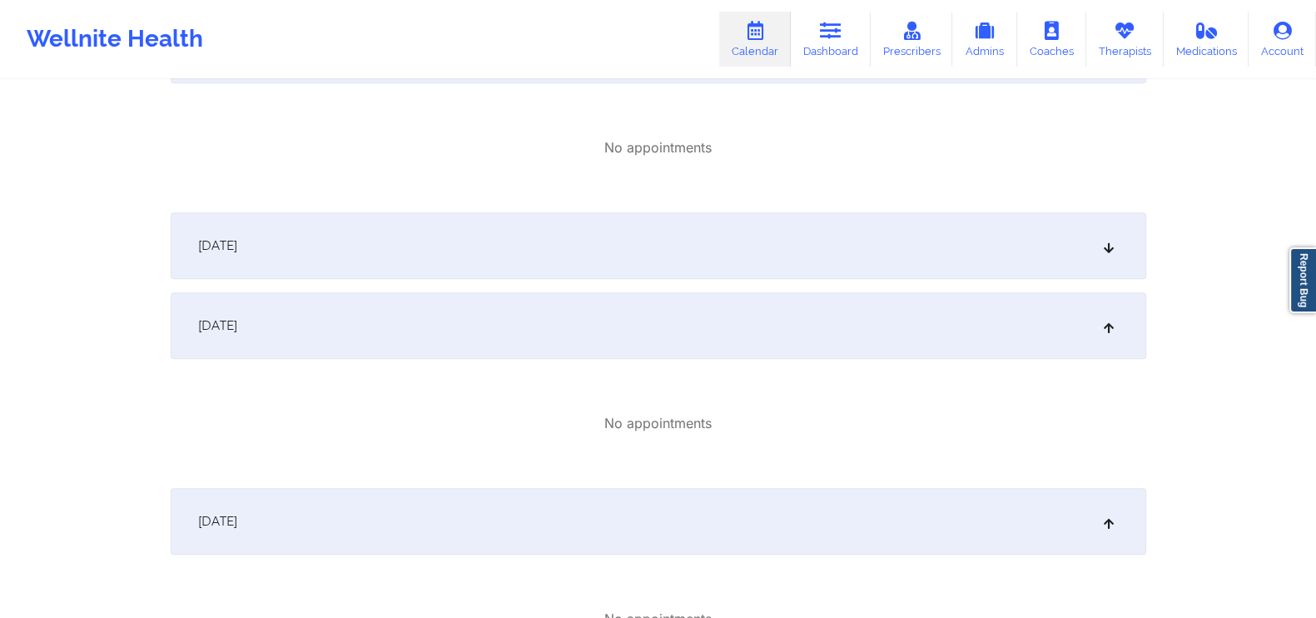
scroll to position [1445, 0]
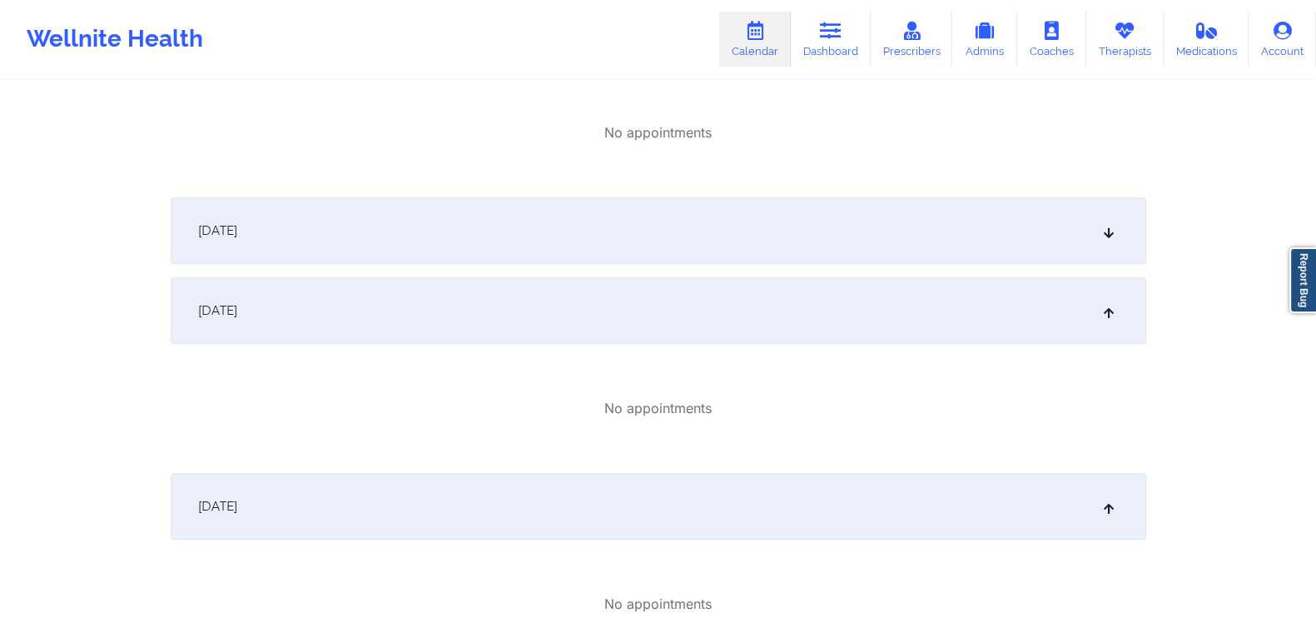
click at [1125, 231] on div "[DATE]" at bounding box center [658, 230] width 975 height 67
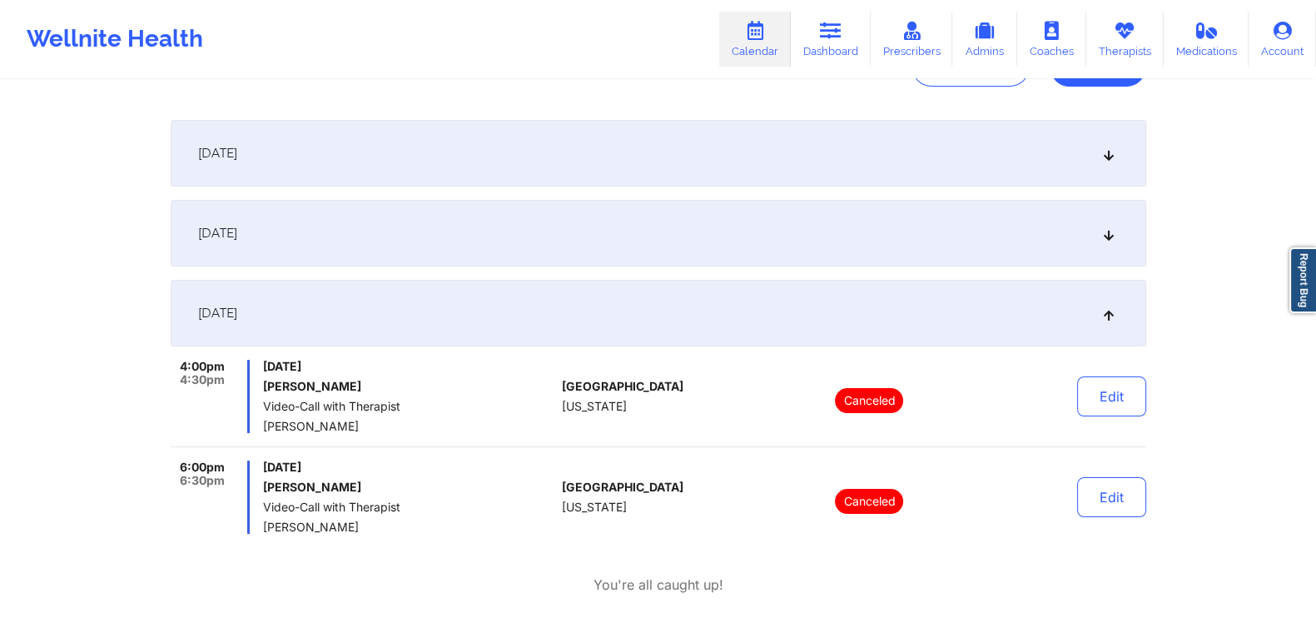
scroll to position [216, 0]
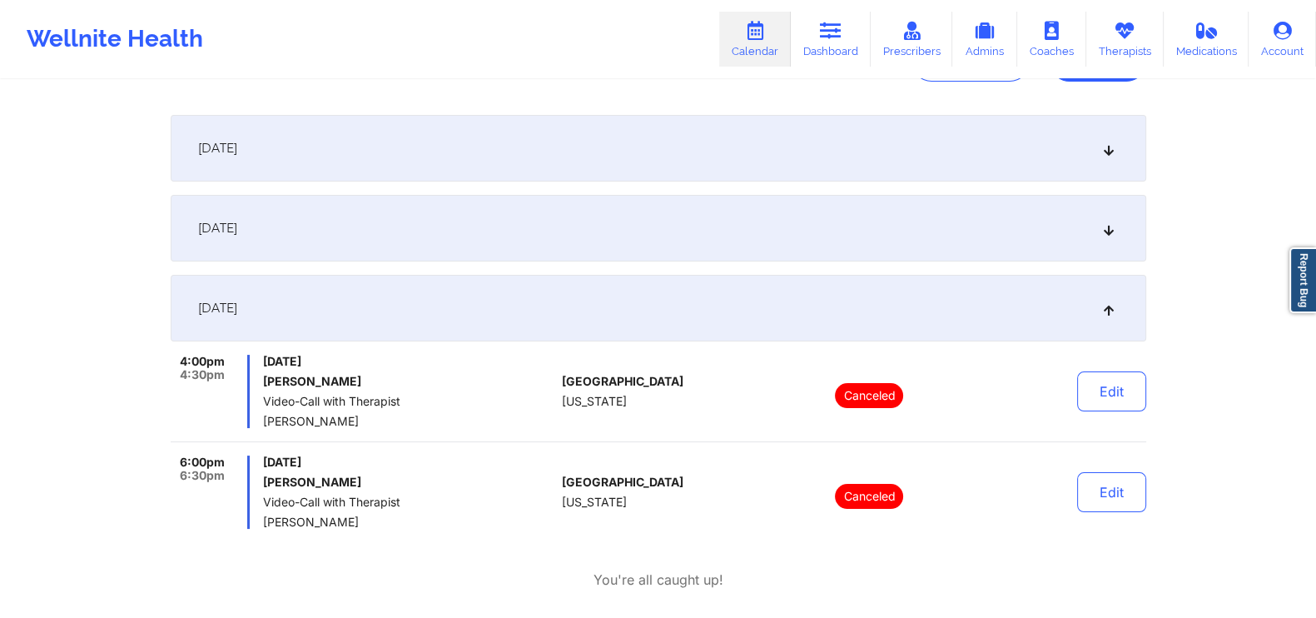
click at [1112, 226] on icon at bounding box center [1108, 228] width 14 height 12
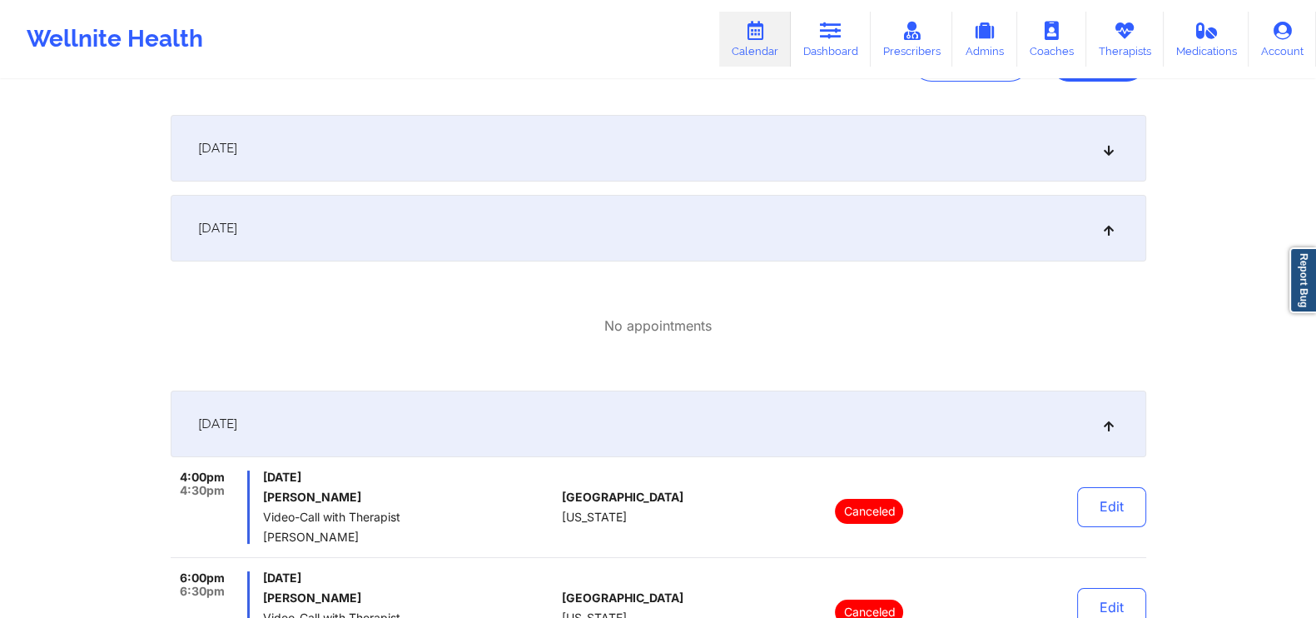
click at [1109, 151] on icon at bounding box center [1108, 148] width 14 height 12
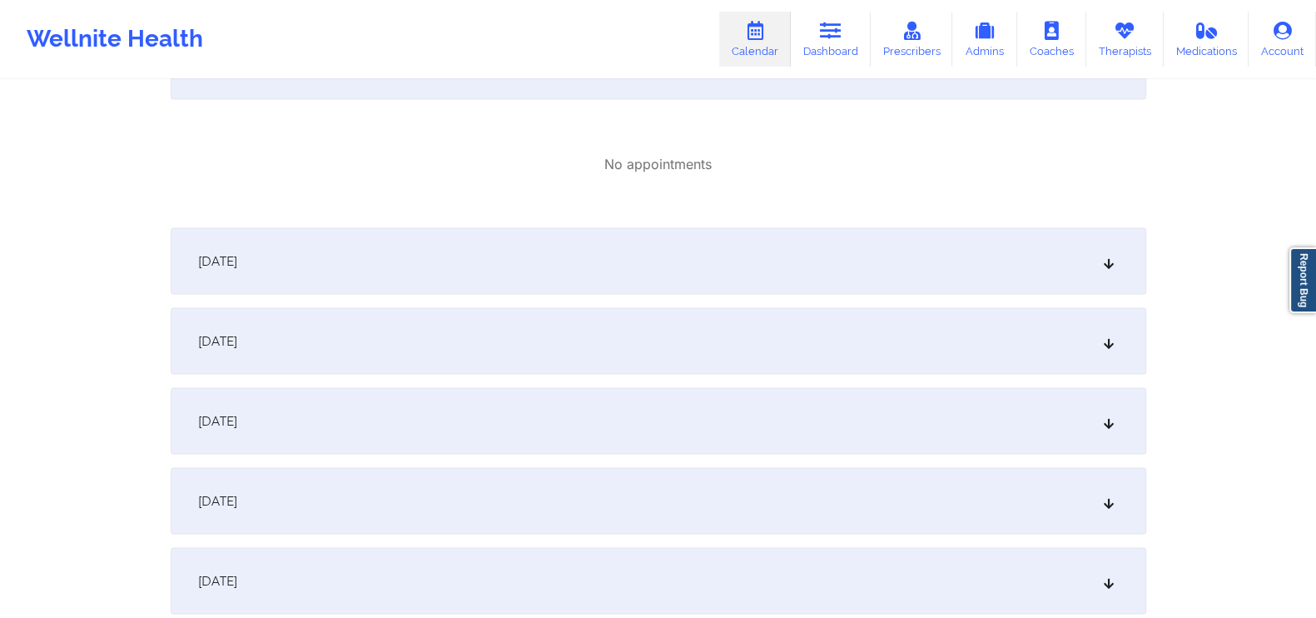
scroll to position [3880, 0]
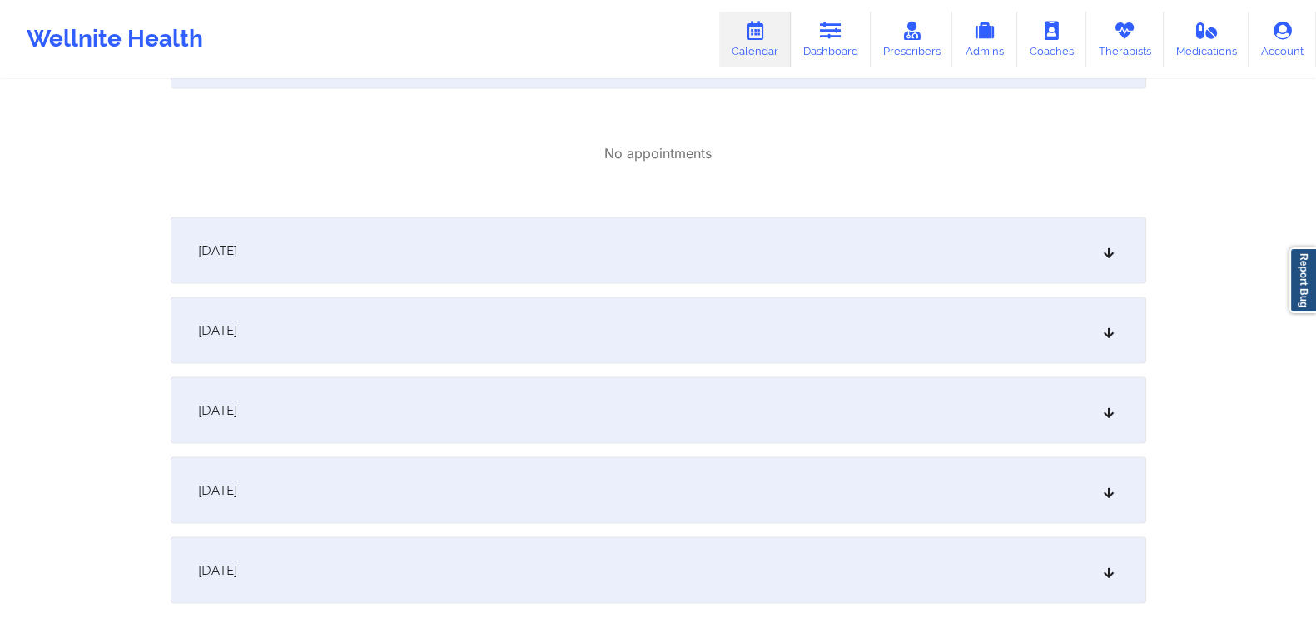
click at [1084, 298] on div "[DATE]" at bounding box center [658, 329] width 975 height 67
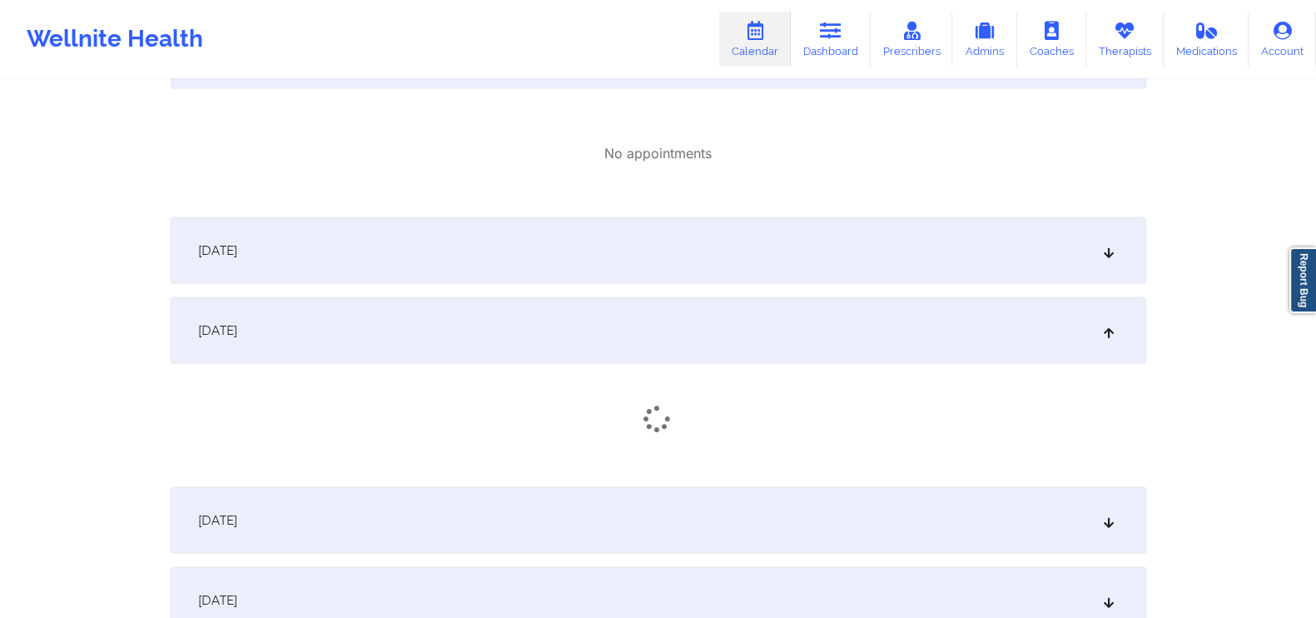
click at [1084, 260] on div "[DATE]" at bounding box center [658, 249] width 975 height 67
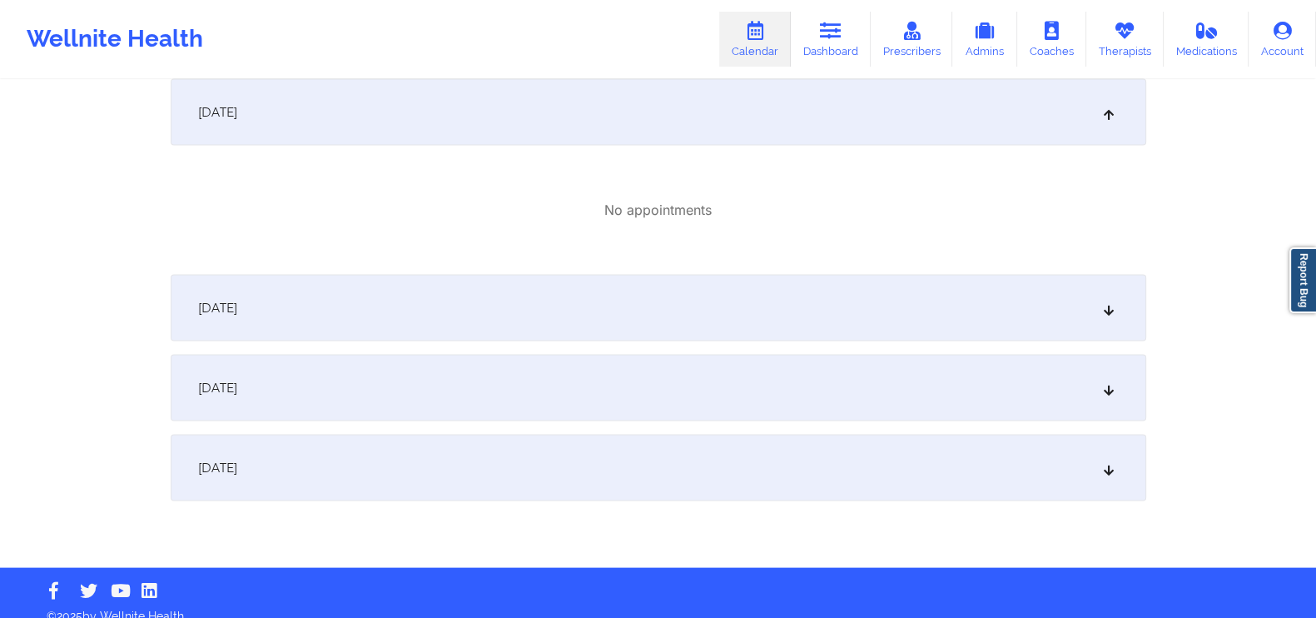
scroll to position [4230, 0]
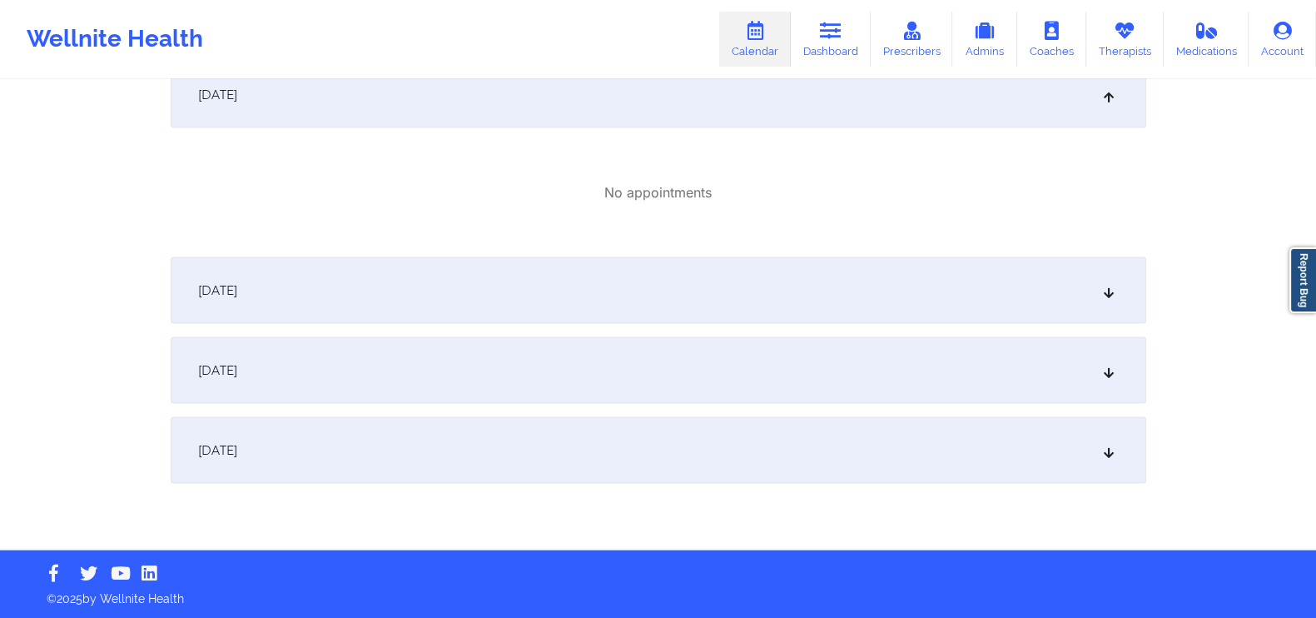
click at [1118, 293] on div "[DATE]" at bounding box center [658, 290] width 975 height 67
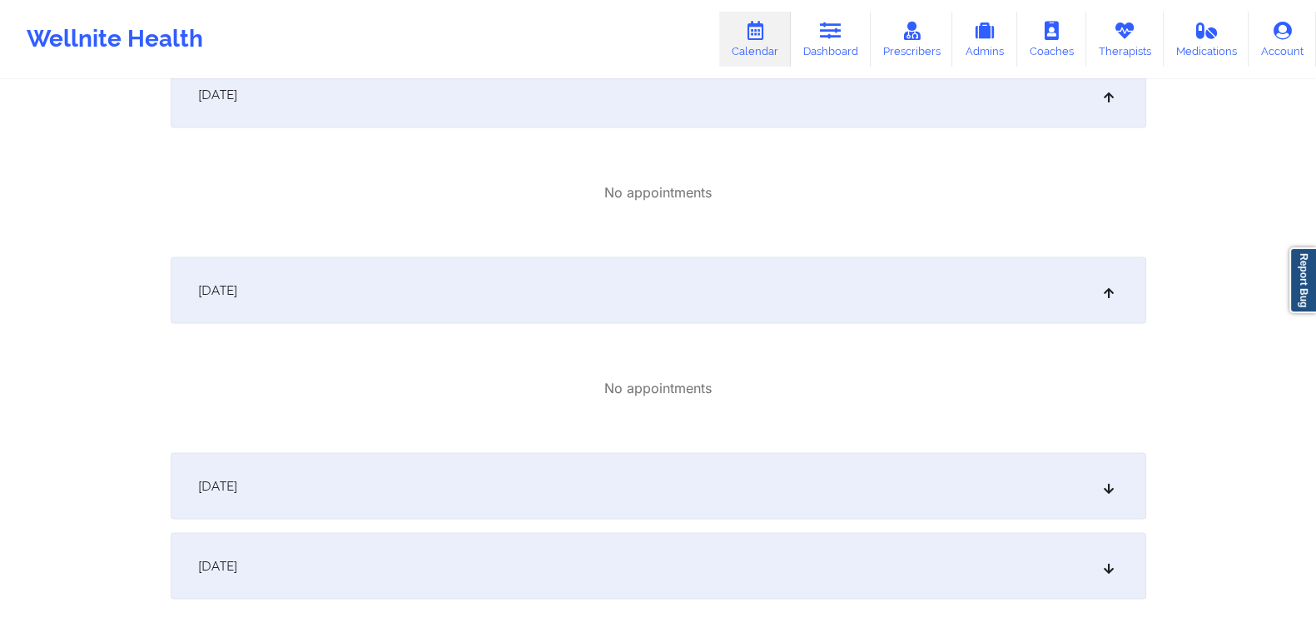
click at [1094, 478] on div "[DATE]" at bounding box center [658, 486] width 975 height 67
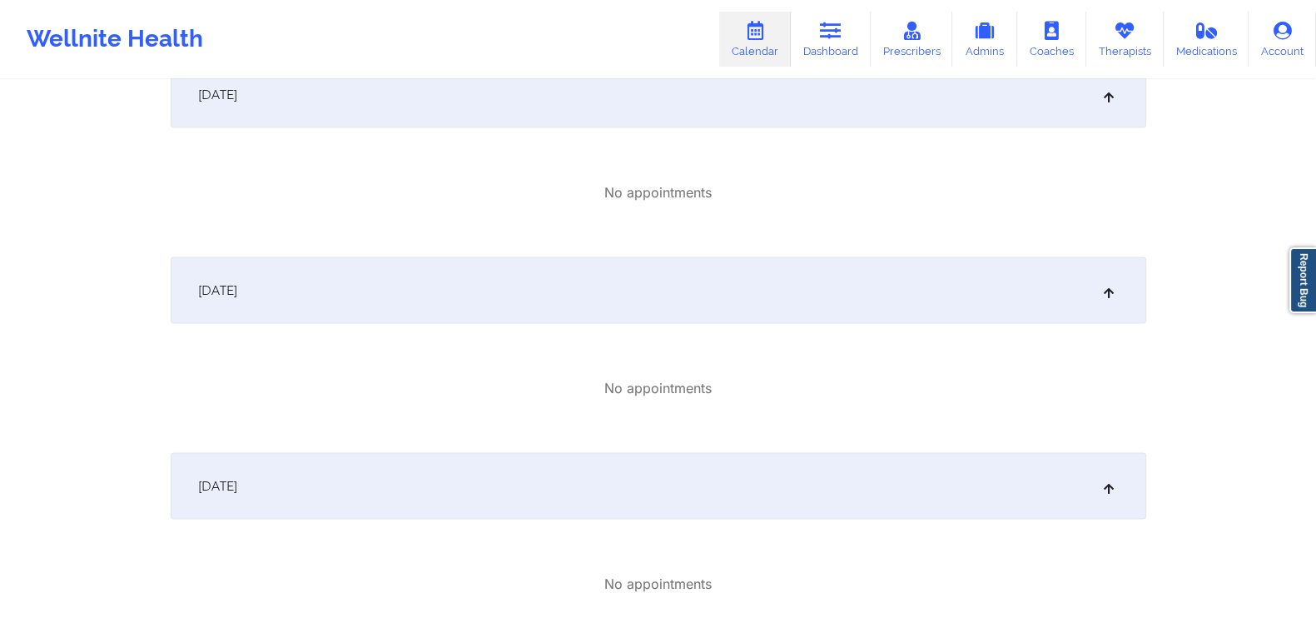
scroll to position [4461, 0]
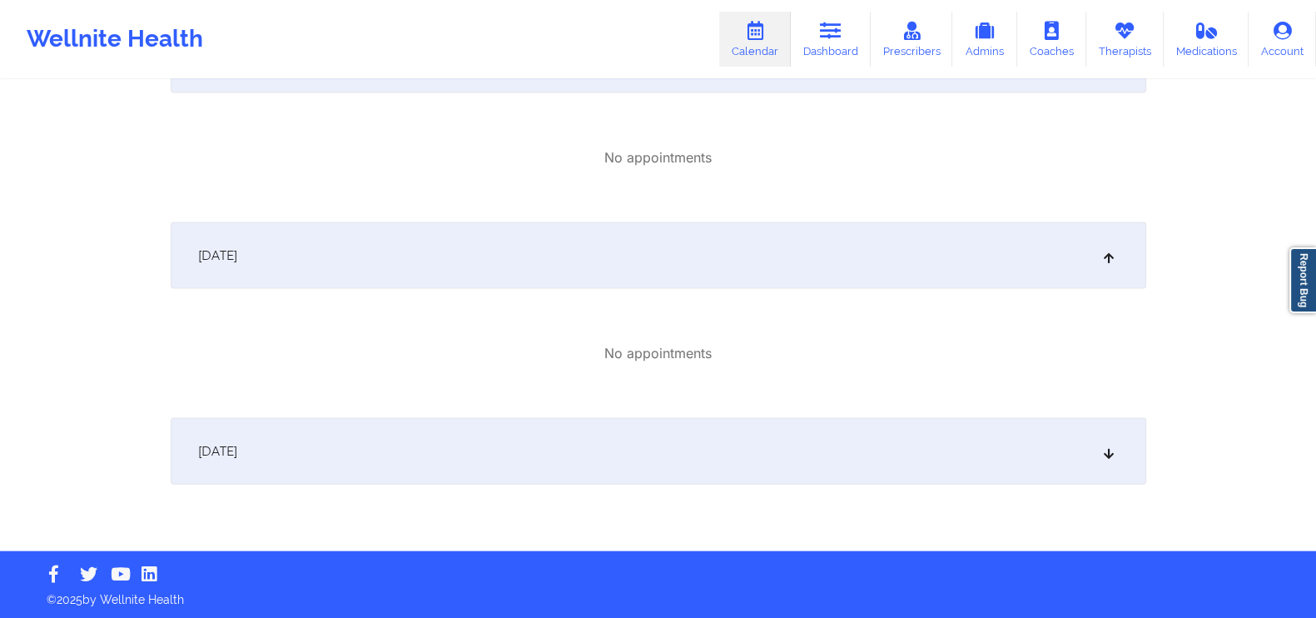
click at [1128, 461] on div "[DATE]" at bounding box center [658, 451] width 975 height 67
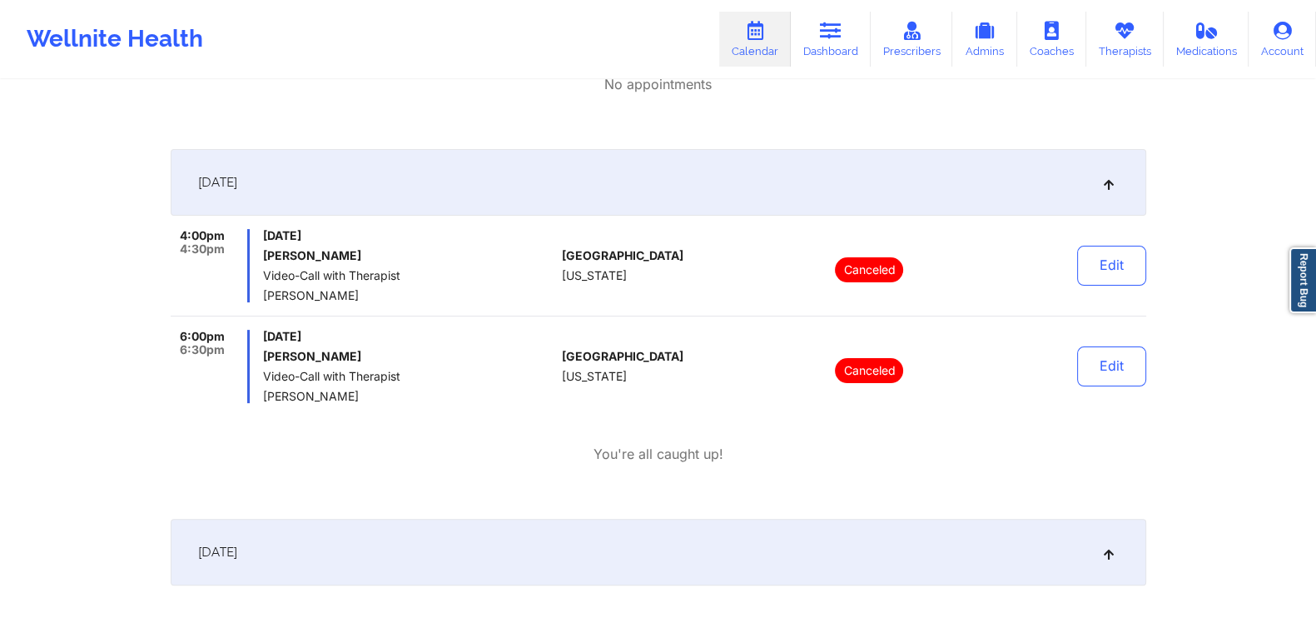
scroll to position [0, 0]
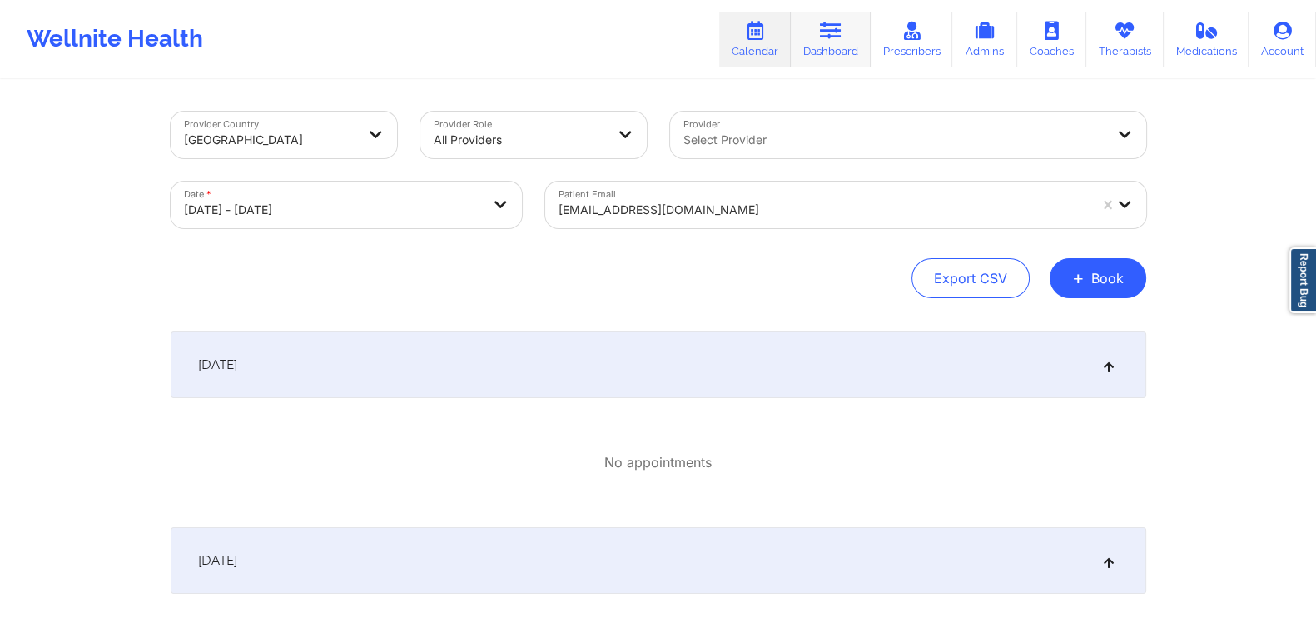
click at [814, 31] on link "Dashboard" at bounding box center [831, 39] width 80 height 55
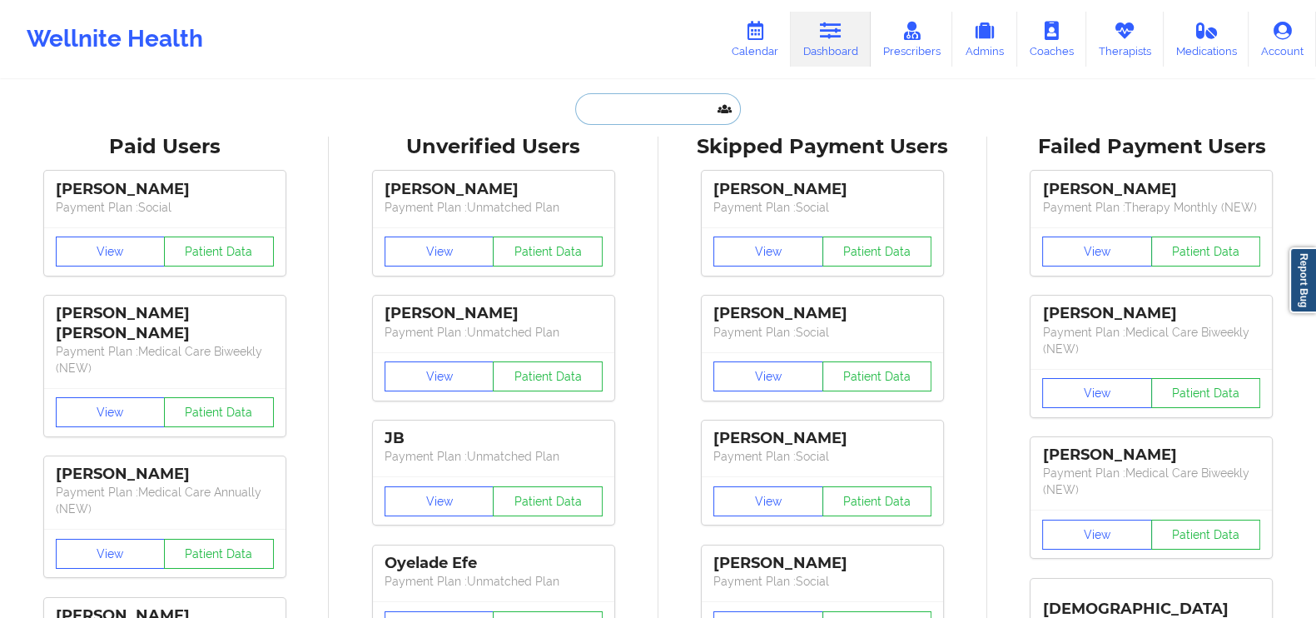
click at [643, 95] on input "text" at bounding box center [657, 109] width 165 height 32
click at [598, 114] on input "text" at bounding box center [657, 109] width 165 height 32
paste input "[PERSON_NAME]"
type input "[PERSON_NAME]"
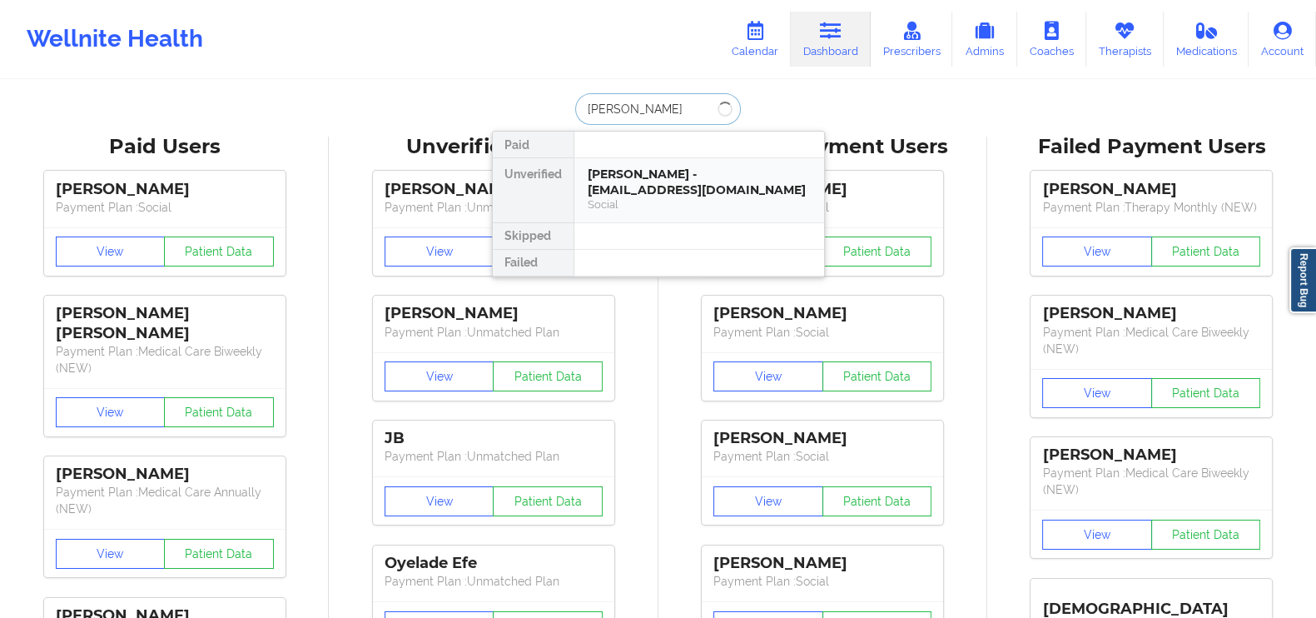
click at [610, 166] on div "[PERSON_NAME] - [EMAIL_ADDRESS][DOMAIN_NAME]" at bounding box center [699, 181] width 223 height 31
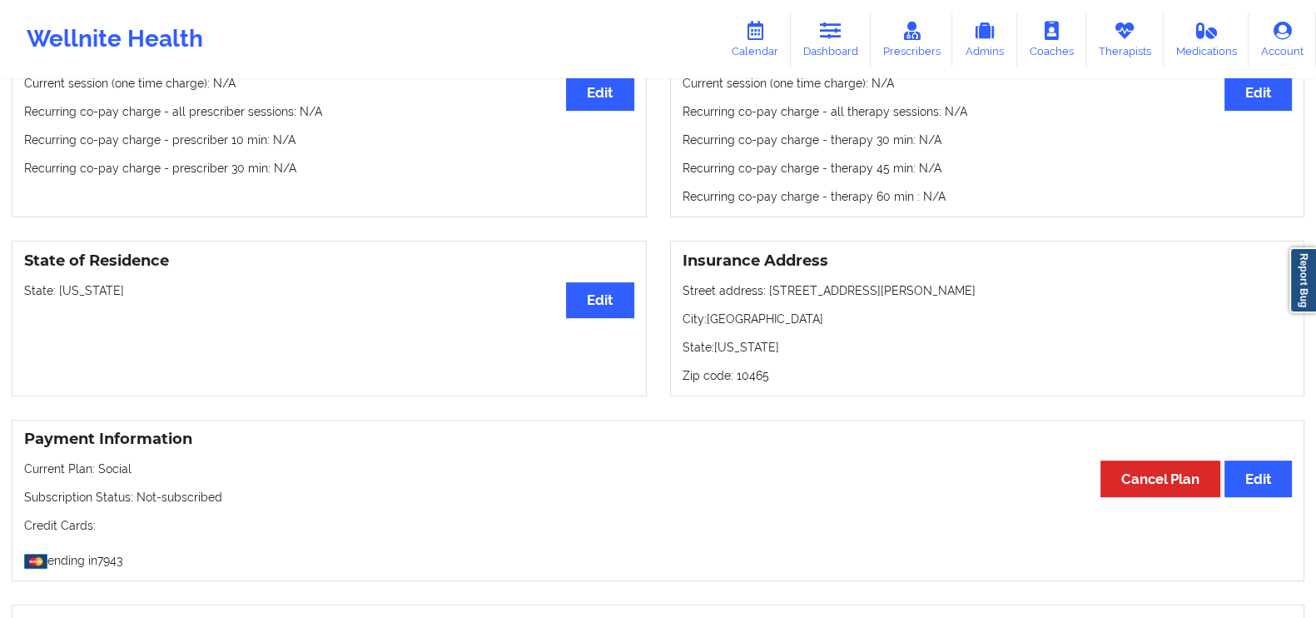
scroll to position [558, 0]
